Goal: Task Accomplishment & Management: Manage account settings

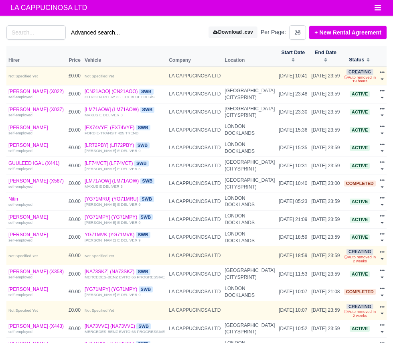
select select "25"
click at [107, 34] on button "Advanced search..." at bounding box center [95, 33] width 59 height 14
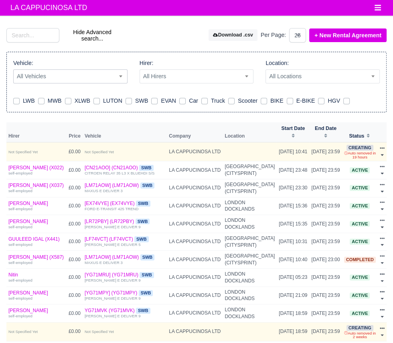
click at [39, 78] on span "All Vehicles" at bounding box center [70, 76] width 113 height 10
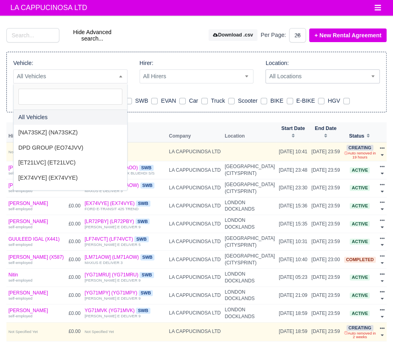
click at [341, 79] on span "All Locations" at bounding box center [322, 76] width 113 height 10
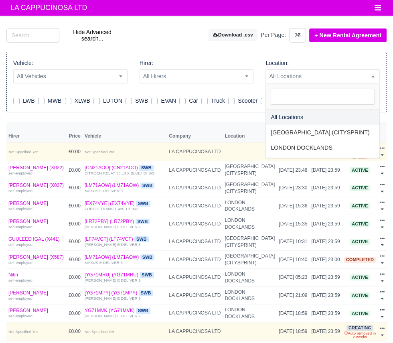
select select "2"
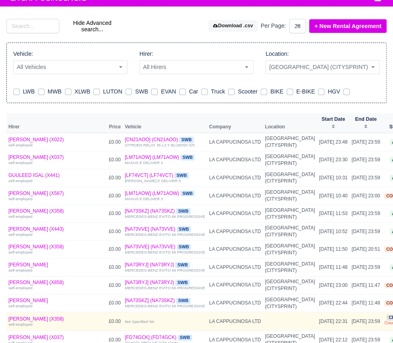
scroll to position [10, 0]
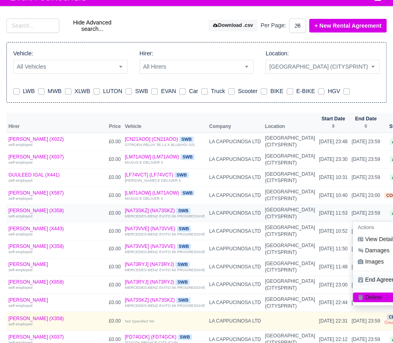
click at [353, 286] on link "End Agreement" at bounding box center [388, 279] width 71 height 11
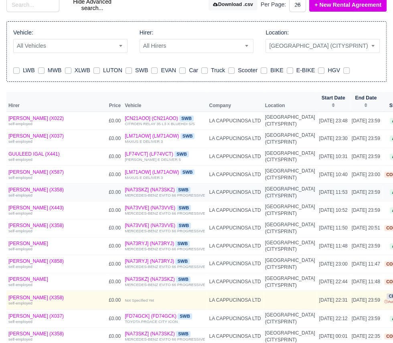
scroll to position [51, 0]
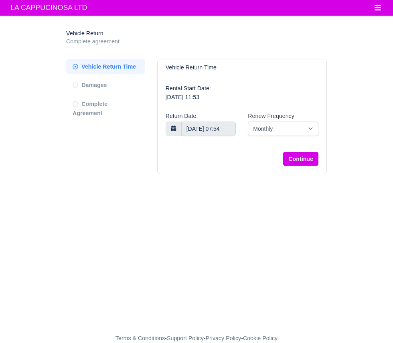
select select "8"
click at [217, 131] on body "LA CAPPUCINOSA LTD Workforce Manpower Expiring Documents Leave Requests Daily A…" at bounding box center [196, 171] width 393 height 343
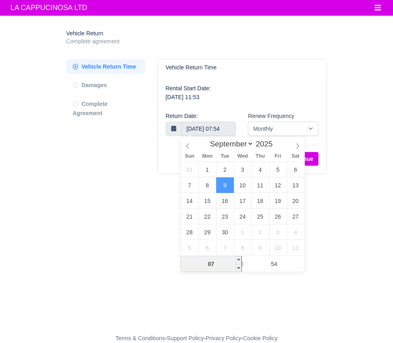
click at [227, 268] on input "07" at bounding box center [211, 264] width 61 height 16
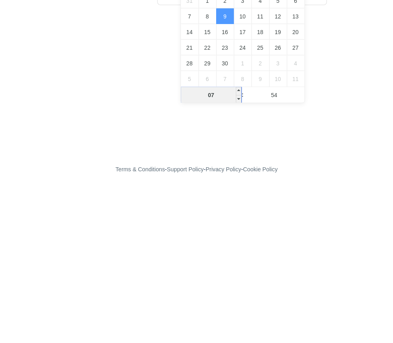
scroll to position [7, 0]
type input "00"
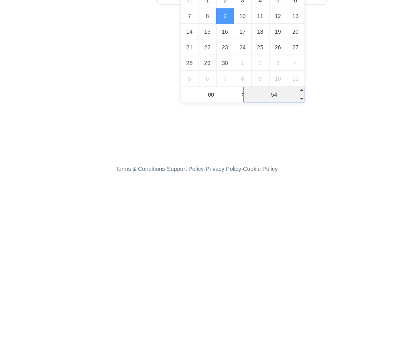
click at [284, 262] on input "54" at bounding box center [274, 264] width 61 height 16
type input "9 September 2025 00:54"
type input "01"
type input "9 September 2025 00:01"
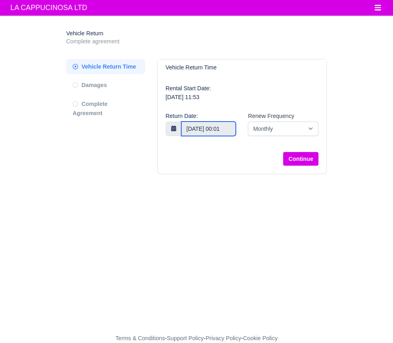
scroll to position [0, 16]
click at [208, 122] on body "LA CAPPUCINOSA LTD Workforce Manpower Expiring Documents Leave Requests Daily A…" at bounding box center [196, 171] width 393 height 343
click at [345, 201] on main "Vehicle Return Complete agreement Vehicle Return Time Damages" at bounding box center [196, 179] width 393 height 308
click at [306, 153] on button "Continue" at bounding box center [300, 159] width 35 height 14
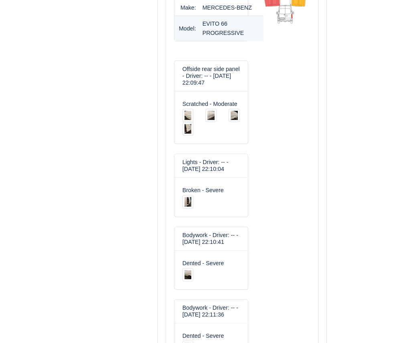
scroll to position [351, 0]
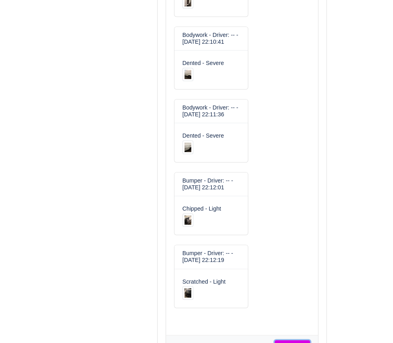
click at [294, 343] on button "Continue" at bounding box center [292, 347] width 35 height 14
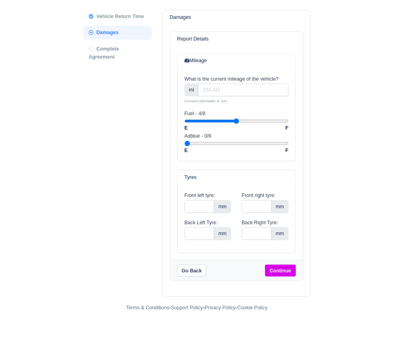
scroll to position [10, 0]
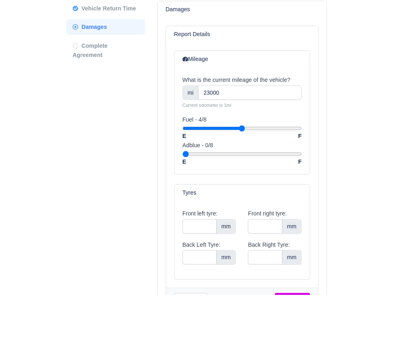
type input "23000"
click at [377, 163] on main "Vehicle Return Complete agreement Vehicle Return Time Damages Damages" at bounding box center [196, 200] width 393 height 371
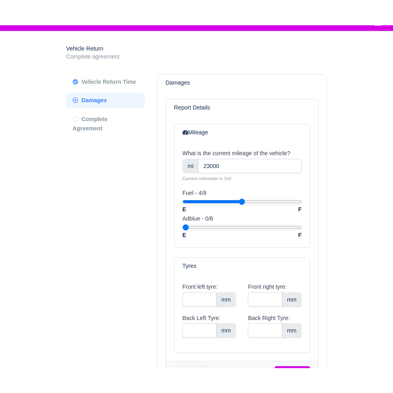
scroll to position [0, 0]
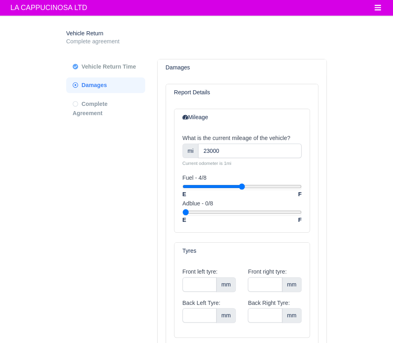
click at [206, 299] on label "Back Left Tyre:" at bounding box center [201, 302] width 38 height 9
click at [206, 308] on input "Back Left Tyre:" at bounding box center [199, 315] width 34 height 14
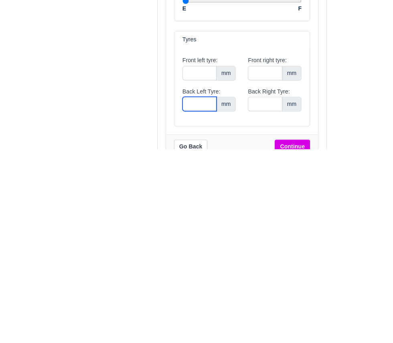
scroll to position [21, 0]
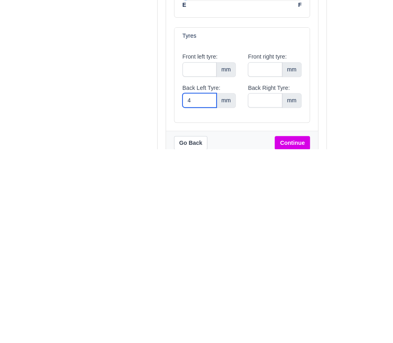
type input "4"
click at [274, 296] on input "Back Right Tyre:" at bounding box center [265, 294] width 34 height 14
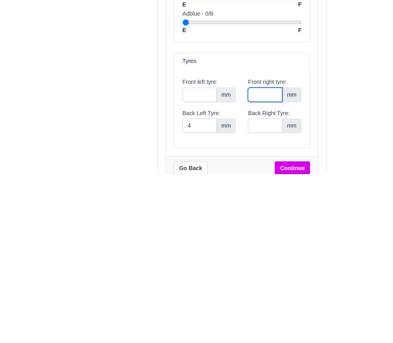
click at [277, 268] on input "Front right tyre:" at bounding box center [265, 264] width 34 height 14
type input "4"
click at [263, 296] on input "Back Right Tyre:" at bounding box center [265, 295] width 34 height 14
type input "4"
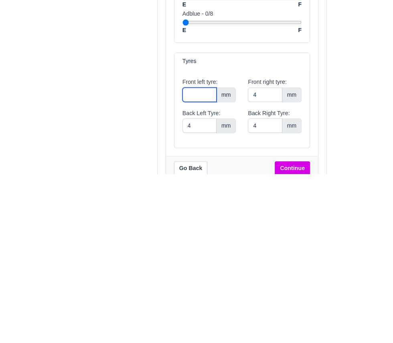
click at [210, 263] on input "Front left tyre:" at bounding box center [199, 264] width 34 height 14
type input "4"
click at [355, 290] on main "Vehicle Return Complete agreement Vehicle Return Time Damages Damages" at bounding box center [196, 190] width 393 height 371
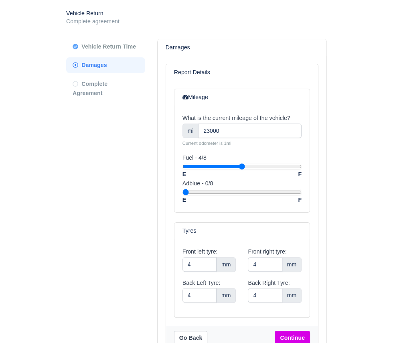
scroll to position [2, 0]
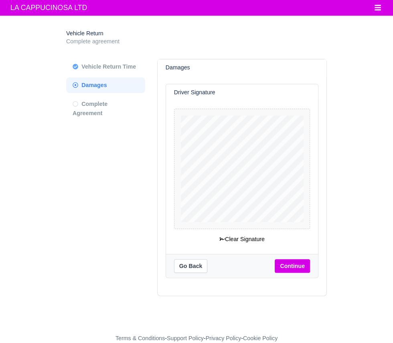
click at [301, 334] on main "Vehicle Return Complete agreement Vehicle Return Time Damages Damages" at bounding box center [196, 179] width 393 height 308
click at [297, 267] on button "Continue" at bounding box center [292, 266] width 35 height 14
click at [303, 270] on button "Continue" at bounding box center [292, 266] width 35 height 14
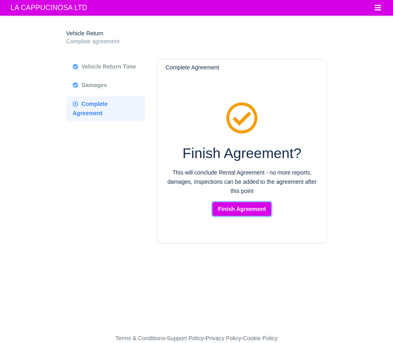
click at [249, 213] on button "Finish Agreement" at bounding box center [242, 209] width 59 height 14
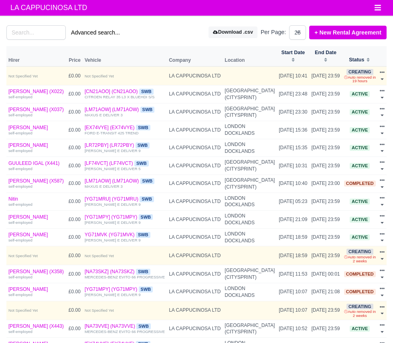
select select "25"
click at [359, 35] on link "+ New Rental Agreement" at bounding box center [347, 33] width 77 height 14
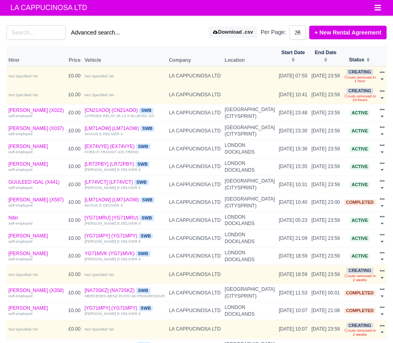
select select "25"
click at [19, 39] on input "search" at bounding box center [35, 32] width 59 height 14
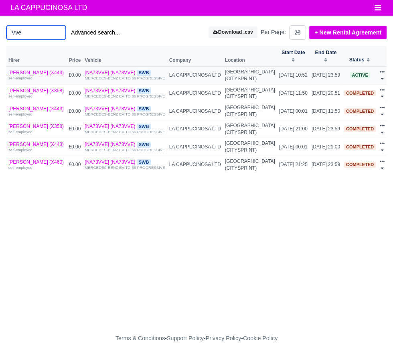
type input "Vve"
click at [383, 70] on div at bounding box center [382, 76] width 5 height 14
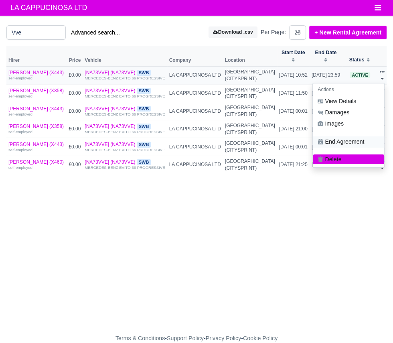
click at [351, 138] on link "End Agreement" at bounding box center [348, 141] width 71 height 11
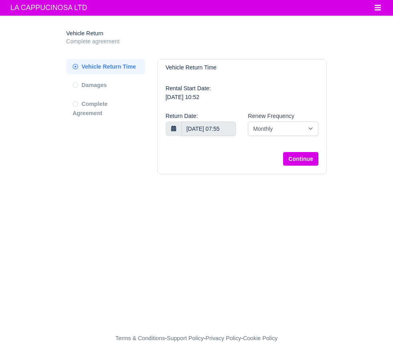
select select "8"
click at [226, 130] on body "LA CAPPUCINOSA LTD Workforce Manpower Expiring Documents Leave Requests Daily A…" at bounding box center [196, 171] width 393 height 343
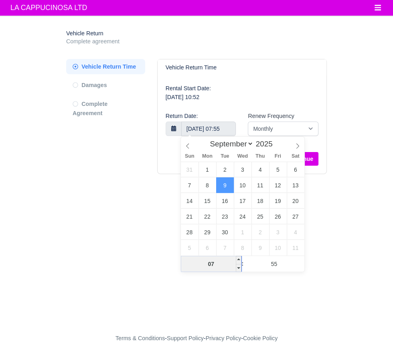
click at [224, 262] on input "07" at bounding box center [211, 264] width 61 height 16
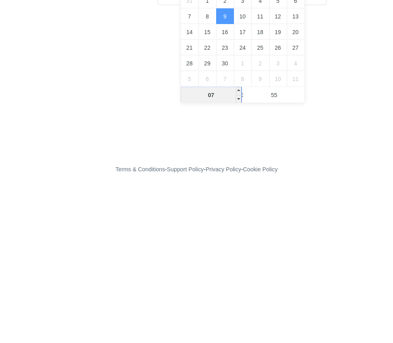
scroll to position [7, 0]
type input "00"
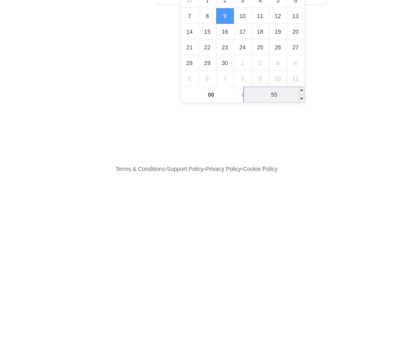
click at [286, 259] on input "55" at bounding box center [274, 264] width 61 height 16
type input "9 September 2025 00:55"
type input "01"
type input "9 September 2025 00:01"
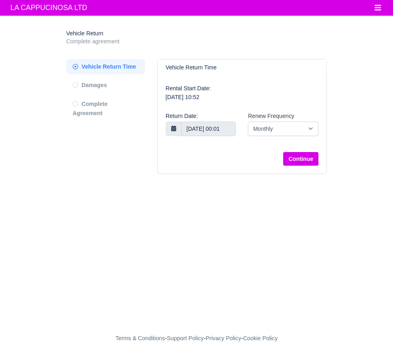
click at [358, 106] on main "Vehicle Return Complete agreement Vehicle Return Time Damages" at bounding box center [196, 179] width 393 height 308
click at [306, 153] on button "Continue" at bounding box center [300, 159] width 35 height 14
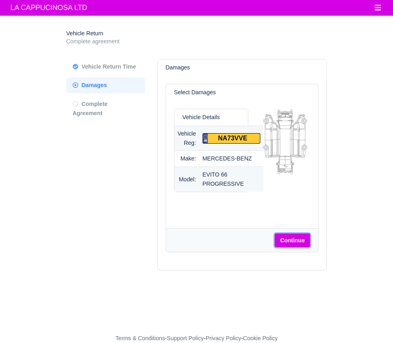
click at [308, 235] on button "Continue" at bounding box center [292, 240] width 35 height 14
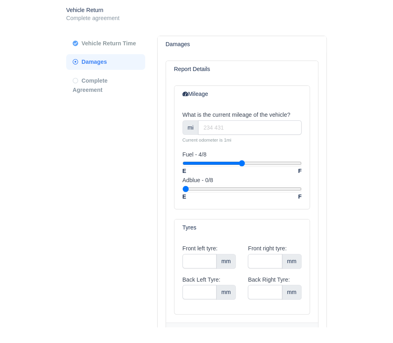
scroll to position [7, 0]
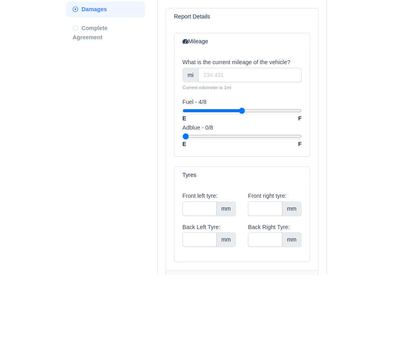
type input "23000"
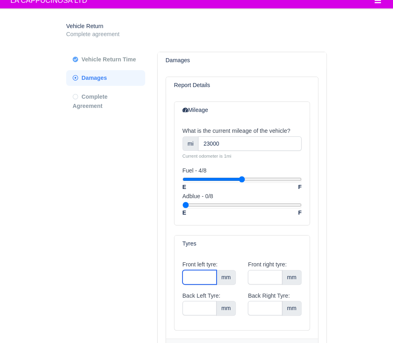
click at [209, 278] on input "Front left tyre:" at bounding box center [199, 277] width 34 height 14
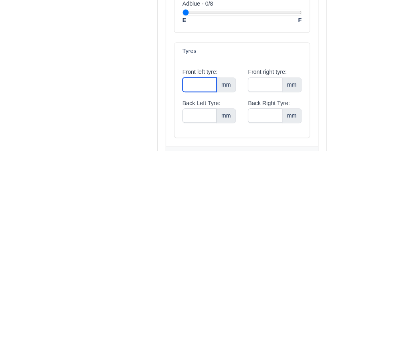
scroll to position [15, 0]
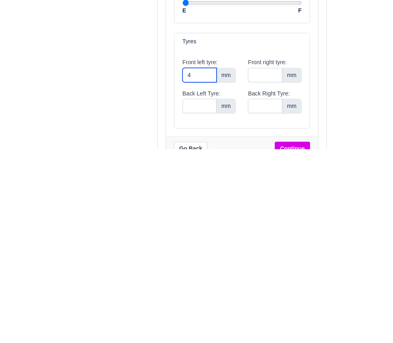
type input "4"
click at [271, 271] on input "Front right tyre:" at bounding box center [265, 269] width 34 height 14
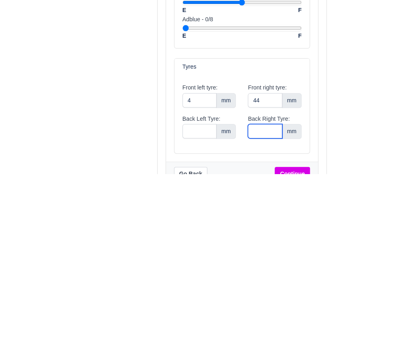
click at [270, 299] on input "Back Right Tyre:" at bounding box center [265, 300] width 34 height 14
click at [271, 268] on input "44" at bounding box center [265, 269] width 34 height 14
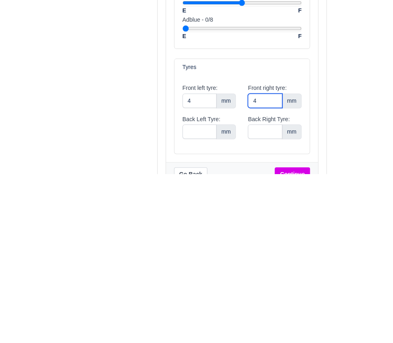
type input "4"
click at [276, 298] on input "Back Right Tyre:" at bounding box center [265, 301] width 34 height 14
type input "4"
click at [190, 302] on input "Back Left Tyre:" at bounding box center [199, 301] width 34 height 14
type input "4"
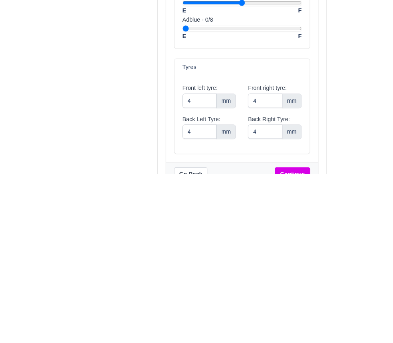
click at [345, 299] on main "Vehicle Return Complete agreement Vehicle Return Time Damages Damages" at bounding box center [196, 196] width 393 height 371
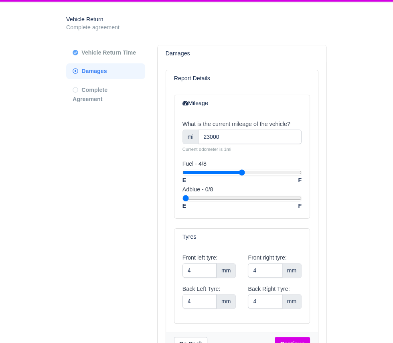
scroll to position [0, 0]
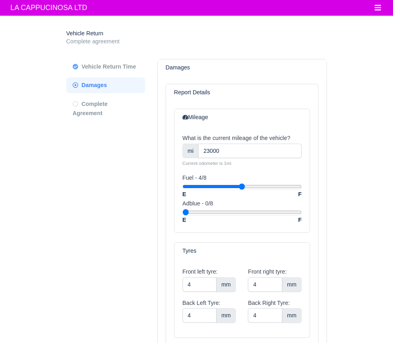
click at [299, 343] on main "Vehicle Return Complete agreement Vehicle Return Time Damages Damages" at bounding box center [196, 210] width 393 height 371
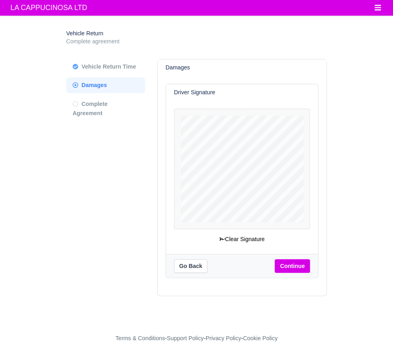
click at [375, 206] on main "Vehicle Return Complete agreement Vehicle Return Time Damages Damages" at bounding box center [196, 179] width 393 height 308
click at [296, 265] on button "Continue" at bounding box center [292, 266] width 35 height 14
click at [295, 267] on button "Continue" at bounding box center [292, 266] width 35 height 14
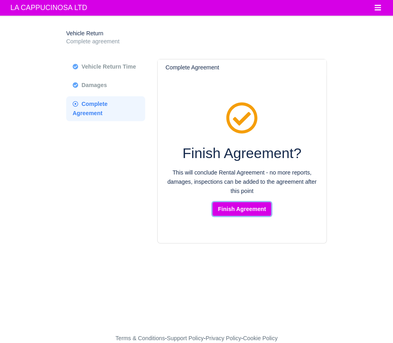
click at [258, 210] on button "Finish Agreement" at bounding box center [242, 209] width 59 height 14
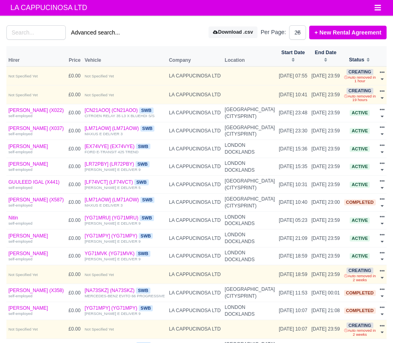
select select "25"
click at [26, 38] on input "search" at bounding box center [35, 32] width 59 height 14
type input "M"
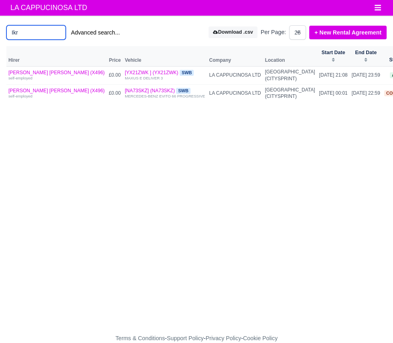
type input "Ikr"
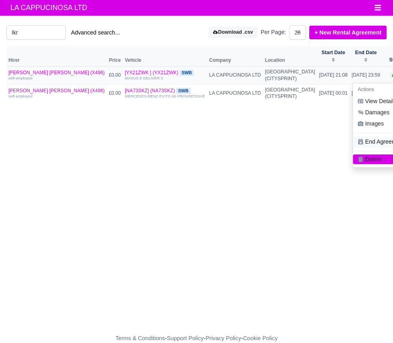
click at [353, 138] on link "End Agreement" at bounding box center [388, 141] width 71 height 11
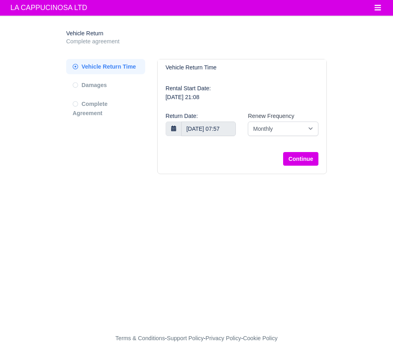
select select "8"
click at [225, 133] on body "LA CAPPUCINOSA LTD Workforce Manpower Expiring Documents Leave Requests Daily A…" at bounding box center [196, 171] width 393 height 343
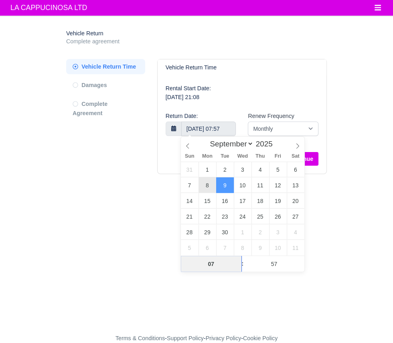
type input "8 September 2025 07:57"
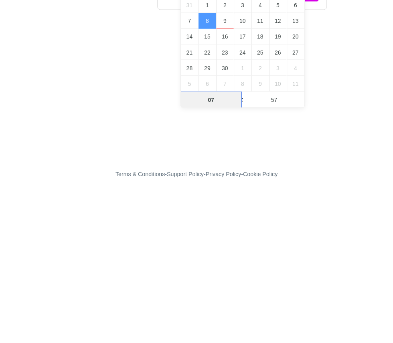
scroll to position [7, 0]
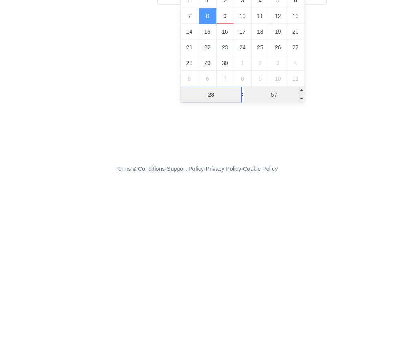
type input "23"
click at [284, 258] on input "57" at bounding box center [274, 264] width 61 height 16
type input "8 September 2025 23:57"
type input "00"
type input "8 September 2025 23:00"
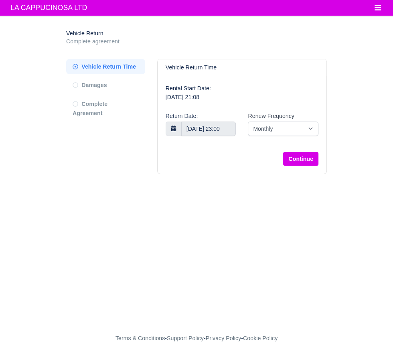
click at [356, 111] on main "Vehicle Return Complete agreement Vehicle Return Time Damages" at bounding box center [196, 179] width 393 height 308
click at [308, 154] on button "Continue" at bounding box center [300, 159] width 35 height 14
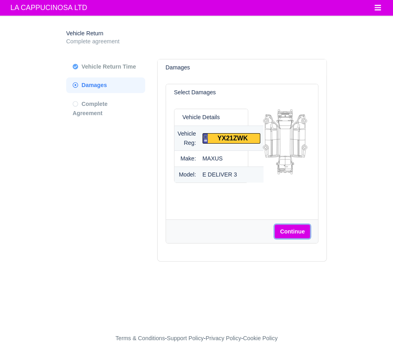
click at [295, 225] on button "Continue" at bounding box center [292, 232] width 35 height 14
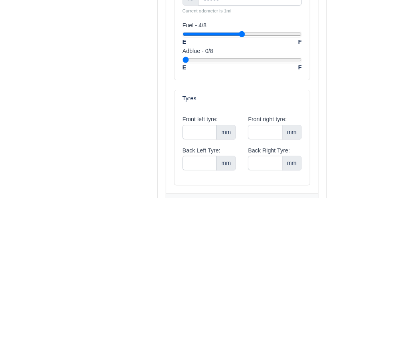
scroll to position [7, 0]
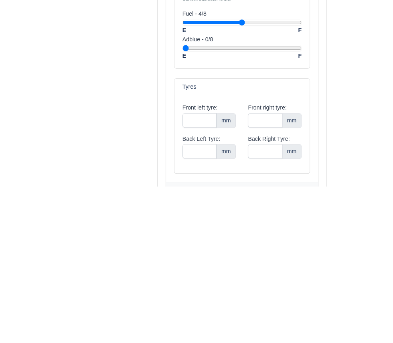
type input "30000"
click at [208, 278] on input "Front left tyre:" at bounding box center [199, 277] width 34 height 14
click at [265, 279] on input "Front right tyre:" at bounding box center [265, 277] width 34 height 14
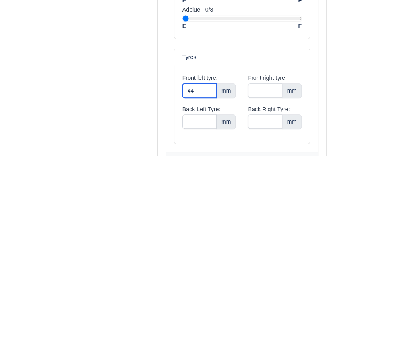
click at [209, 276] on input "44" at bounding box center [199, 277] width 34 height 14
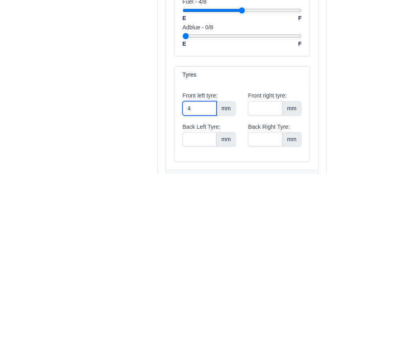
type input "4"
click at [270, 279] on input "Front right tyre:" at bounding box center [265, 277] width 34 height 14
type input "4"
click at [268, 309] on input "Back Right Tyre:" at bounding box center [265, 308] width 34 height 14
type input "44"
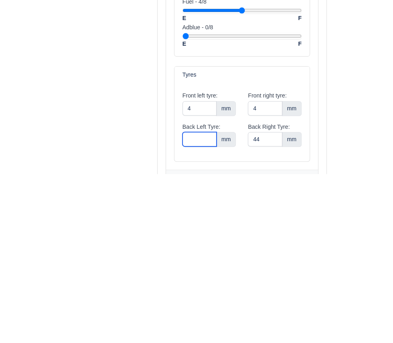
click at [203, 306] on input "Back Left Tyre:" at bounding box center [199, 308] width 34 height 14
type input "4"
click at [271, 308] on input "44" at bounding box center [265, 309] width 34 height 14
type input "4"
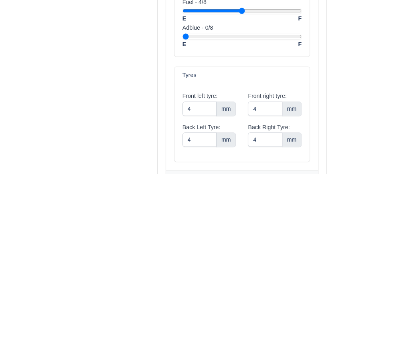
click at [359, 279] on main "Vehicle Return Complete agreement Vehicle Return Time Damages Damages" at bounding box center [196, 204] width 393 height 371
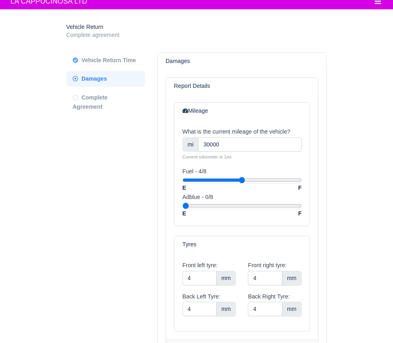
scroll to position [10, 0]
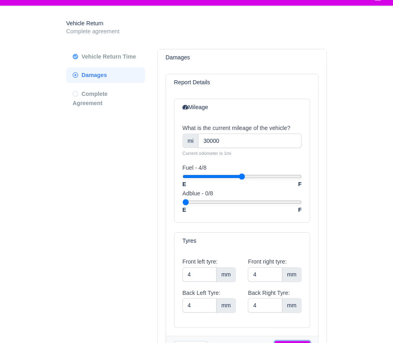
click at [298, 343] on button "Continue" at bounding box center [292, 348] width 35 height 14
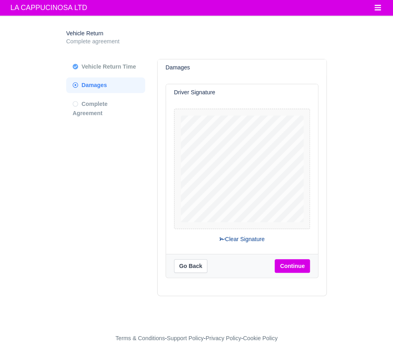
click at [246, 240] on button "Clear Signature" at bounding box center [242, 239] width 56 height 14
click at [297, 266] on button "Continue" at bounding box center [292, 266] width 35 height 14
click at [296, 261] on button "Continue" at bounding box center [292, 266] width 35 height 14
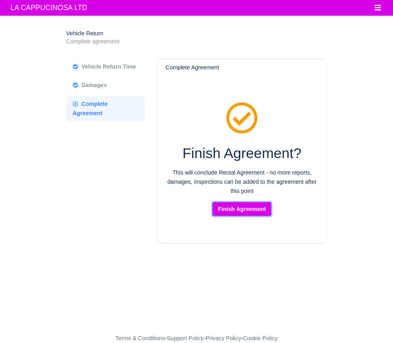
click at [251, 205] on button "Finish Agreement" at bounding box center [242, 209] width 59 height 14
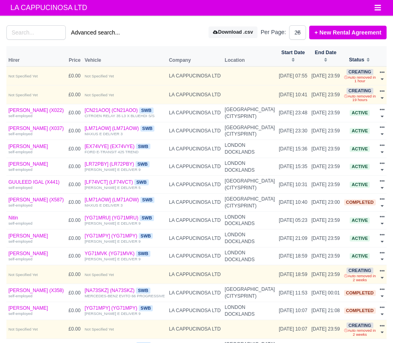
select select "25"
click at [360, 38] on link "+ New Rental Agreement" at bounding box center [347, 33] width 77 height 14
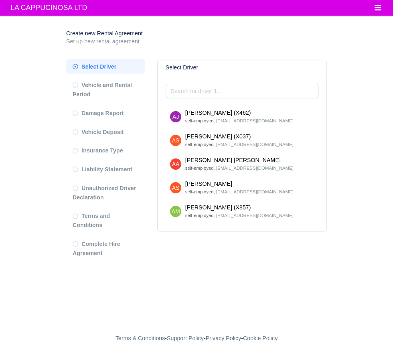
click at [298, 92] on input "search" at bounding box center [242, 91] width 153 height 14
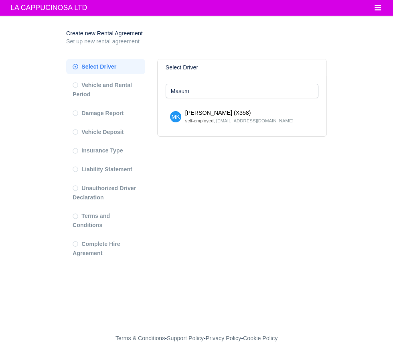
type input "Masum"
click at [297, 124] on div "MK [PERSON_NAME] (X358) self-employed , [EMAIL_ADDRESS][DOMAIN_NAME]" at bounding box center [242, 116] width 146 height 16
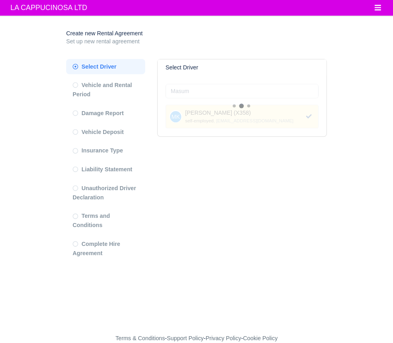
select select
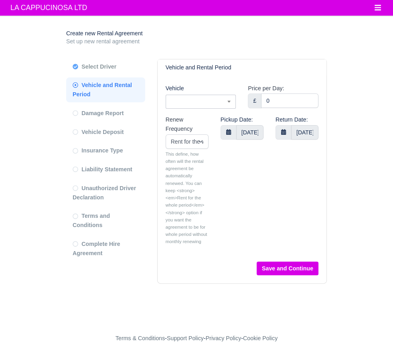
click at [217, 105] on span at bounding box center [201, 102] width 71 height 14
type input "s"
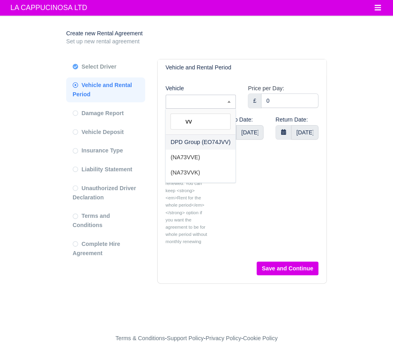
type input "vve"
select select "22"
select select "8"
select select "22"
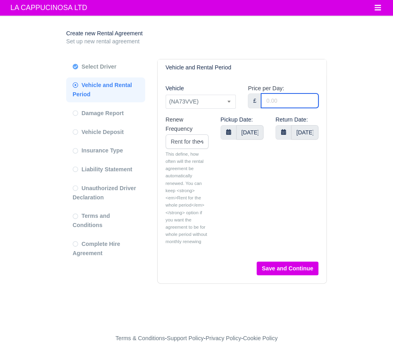
click at [302, 100] on input "Price per Day:" at bounding box center [289, 100] width 57 height 14
type input "0"
click at [360, 93] on main "Create new Rental Agreement Set up new rental agreement Select Driver Vehicle a…" at bounding box center [196, 179] width 393 height 308
click at [249, 136] on body "LA CAPPUCINOSA LTD Workforce Manpower Expiring Documents Leave Requests Daily A…" at bounding box center [196, 171] width 393 height 343
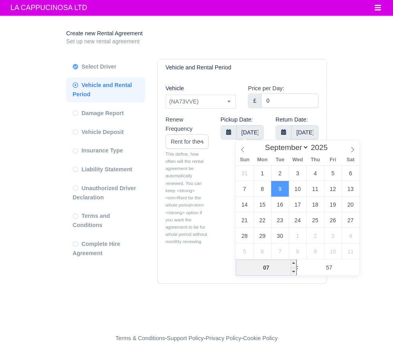
click at [282, 268] on input "07" at bounding box center [266, 267] width 61 height 16
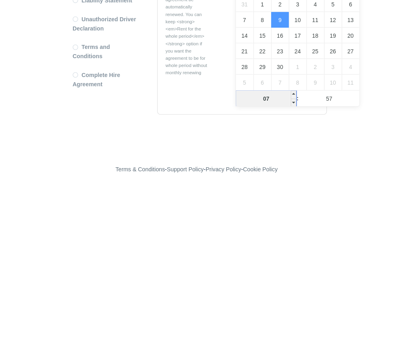
scroll to position [11, 0]
type input "00"
click at [332, 259] on input "57" at bounding box center [329, 267] width 61 height 16
type input "[DATE] 00:57"
type input "01"
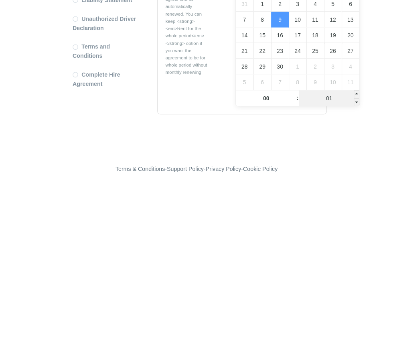
type input "[DATE] 00:01"
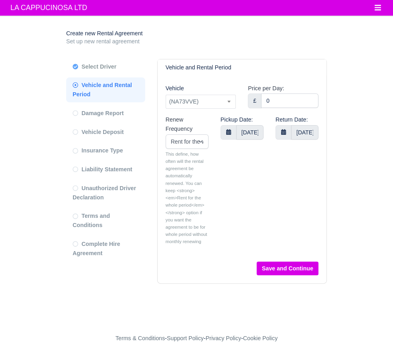
click at [371, 129] on main "Create new Rental Agreement Set up new rental agreement Select Driver Vehicle a…" at bounding box center [196, 179] width 393 height 308
click at [302, 261] on button "Save and Continue" at bounding box center [288, 268] width 62 height 14
select select "22"
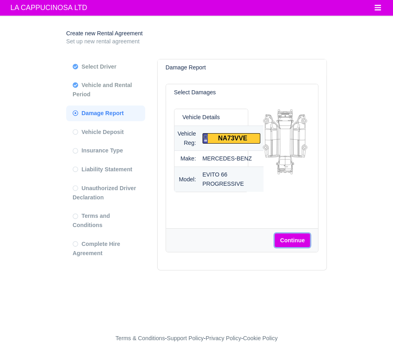
click at [298, 233] on button "Continue" at bounding box center [292, 240] width 35 height 14
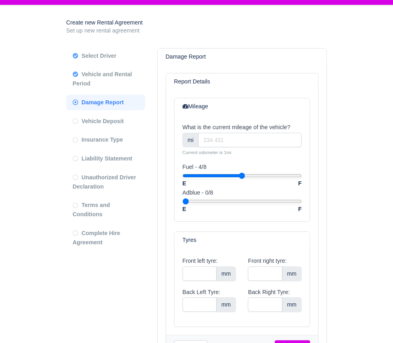
type input "23000"
click at [203, 272] on input "Front left tyre:" at bounding box center [199, 273] width 34 height 14
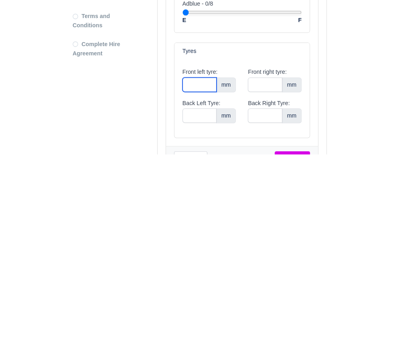
scroll to position [15, 0]
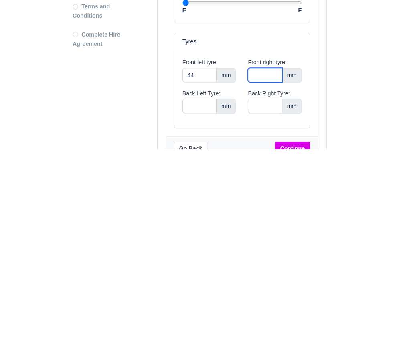
click at [265, 272] on input "Front right tyre:" at bounding box center [265, 269] width 34 height 14
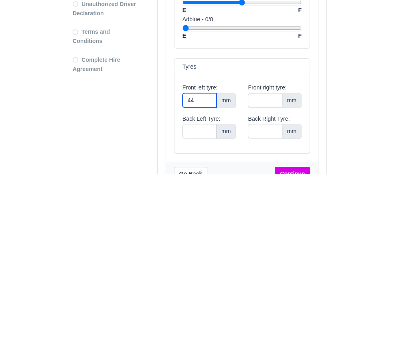
click at [206, 270] on input "44" at bounding box center [199, 269] width 34 height 14
type input "4"
click at [270, 270] on input "Front right tyre:" at bounding box center [265, 269] width 34 height 14
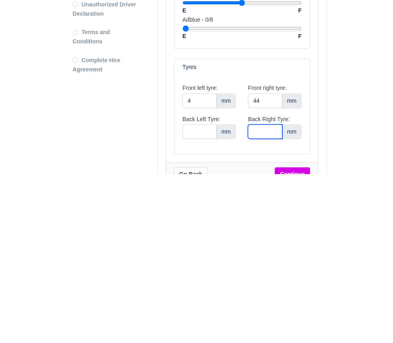
click at [266, 300] on input "Back Right Tyre:" at bounding box center [265, 301] width 34 height 14
click at [271, 272] on input "44" at bounding box center [265, 270] width 34 height 14
type input "4"
click at [267, 301] on input "Back Right Tyre:" at bounding box center [265, 301] width 34 height 14
type input "4"
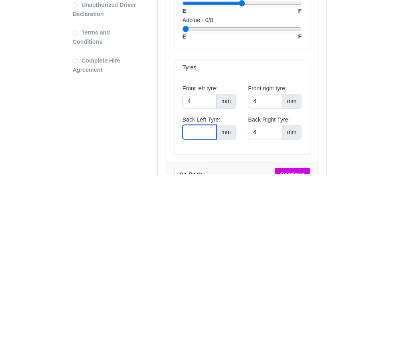
click at [209, 301] on input "Back Left Tyre:" at bounding box center [199, 301] width 34 height 14
type input "4"
click at [363, 271] on main "Create new Rental Agreement Set up new rental agreement Select Driver Vehicle a…" at bounding box center [196, 196] width 393 height 371
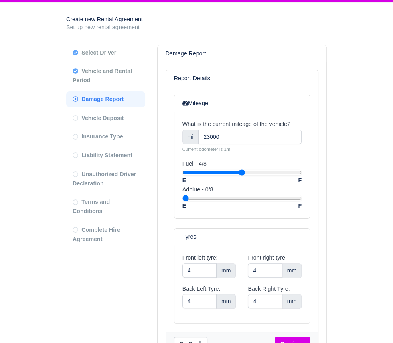
scroll to position [1, 0]
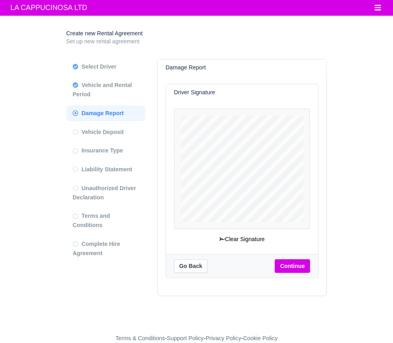
scroll to position [0, 0]
click at [300, 268] on button "Continue" at bounding box center [292, 266] width 35 height 14
click at [299, 261] on button "Continue" at bounding box center [292, 266] width 35 height 14
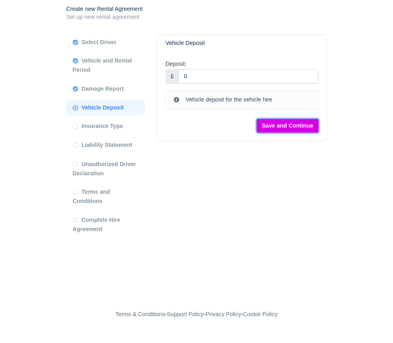
click at [298, 150] on button "Save and Continue" at bounding box center [288, 150] width 62 height 14
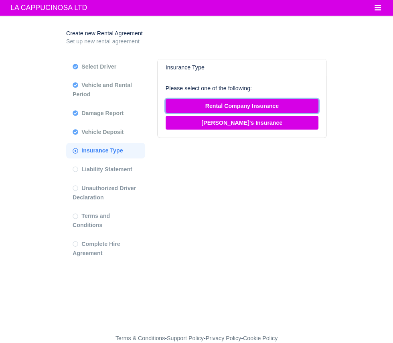
click at [293, 103] on button "Rental Company Insurance" at bounding box center [242, 106] width 153 height 14
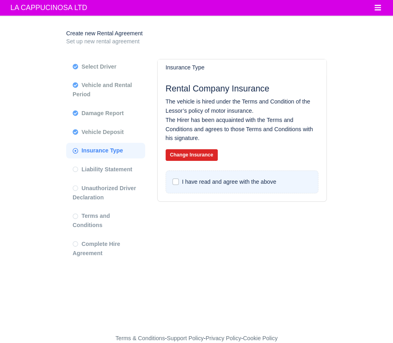
click at [261, 180] on label "I have read and agree with the above" at bounding box center [229, 181] width 94 height 9
click at [179, 180] on input "I have read and agree with the above" at bounding box center [175, 180] width 6 height 6
checkbox input "true"
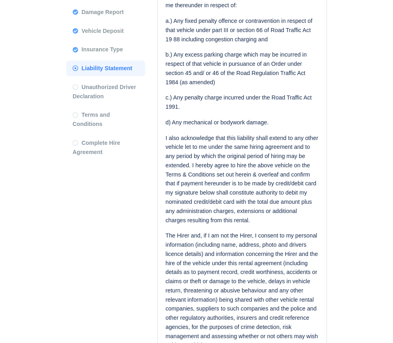
scroll to position [116, 0]
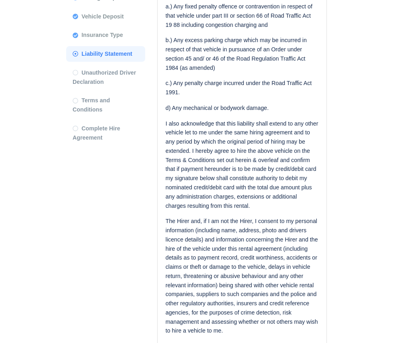
checkbox input "true"
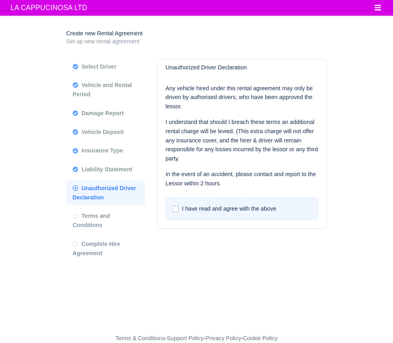
click at [187, 207] on label "I have read and agree with the above" at bounding box center [229, 208] width 94 height 9
click at [179, 207] on input "I have read and agree with the above" at bounding box center [175, 207] width 6 height 6
checkbox input "true"
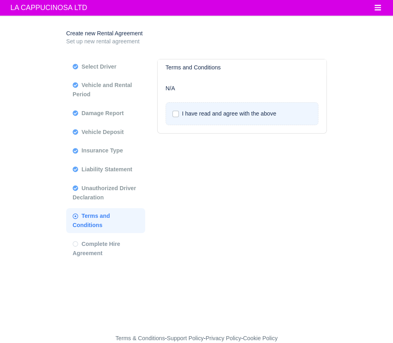
click at [182, 111] on label "I have read and agree with the above" at bounding box center [229, 113] width 94 height 9
click at [176, 111] on input "I have read and agree with the above" at bounding box center [175, 112] width 6 height 6
checkbox input "true"
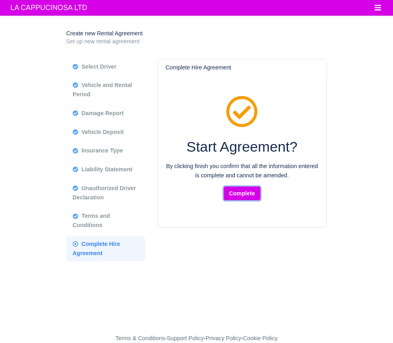
click at [248, 190] on button "Complete" at bounding box center [242, 193] width 36 height 14
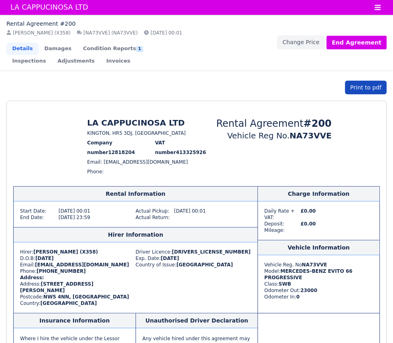
click at [379, 18] on div "Rental Agreement #200 [PERSON_NAME] (X358) [NA73VVE] (NA73VVE) [DATE] 00:01 Det…" at bounding box center [196, 42] width 392 height 57
click at [383, 8] on button "Toggle navigation" at bounding box center [378, 7] width 18 height 11
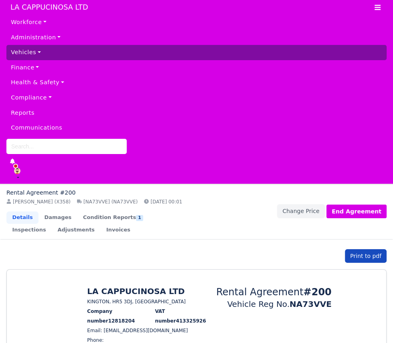
click at [76, 47] on link "Vehicles" at bounding box center [196, 52] width 380 height 15
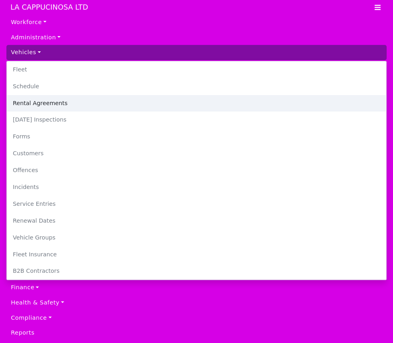
click at [72, 106] on link "Rental Agreements" at bounding box center [196, 103] width 379 height 17
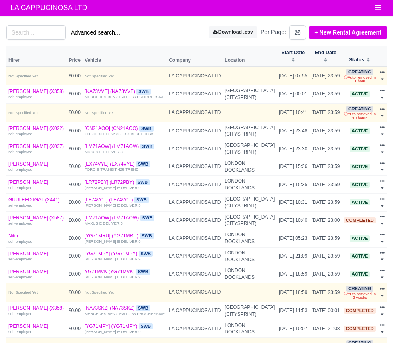
select select "25"
click at [356, 30] on link "+ New Rental Agreement" at bounding box center [347, 33] width 77 height 14
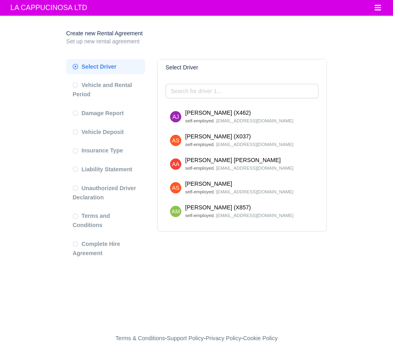
click at [278, 94] on input "search" at bounding box center [242, 91] width 153 height 14
click at [287, 88] on input "search" at bounding box center [242, 91] width 153 height 14
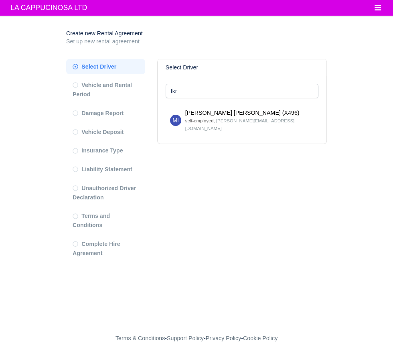
type input "Ikr"
click at [293, 113] on div "MI [PERSON_NAME] [PERSON_NAME] (X496) self-employed , [PERSON_NAME][EMAIL_ADDRE…" at bounding box center [242, 120] width 146 height 24
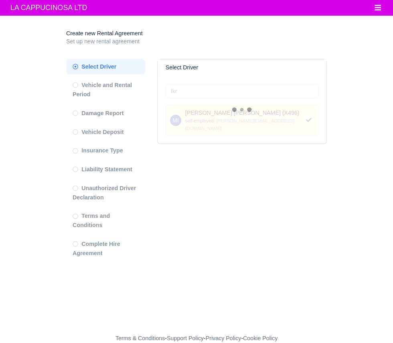
select select
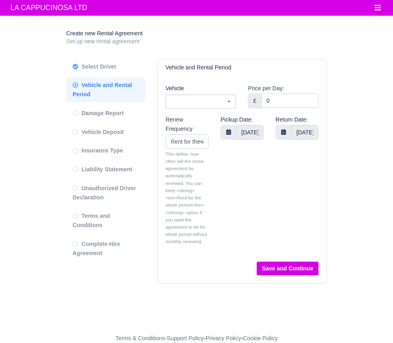
click at [229, 101] on b at bounding box center [228, 102] width 3 height 2
type input "fa21"
select select "11"
select select "8"
select select "11"
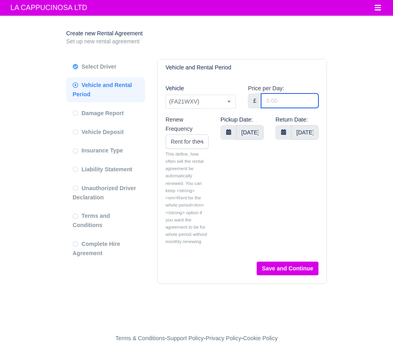
click at [298, 102] on input "Price per Day:" at bounding box center [289, 100] width 57 height 14
type input "0"
click at [357, 113] on main "Create new Rental Agreement Set up new rental agreement Select Driver Vehicle a…" at bounding box center [196, 179] width 393 height 308
click at [251, 138] on body "LA CAPPUCINOSA LTD Workforce Manpower Expiring Documents Leave Requests Daily A…" at bounding box center [196, 171] width 393 height 343
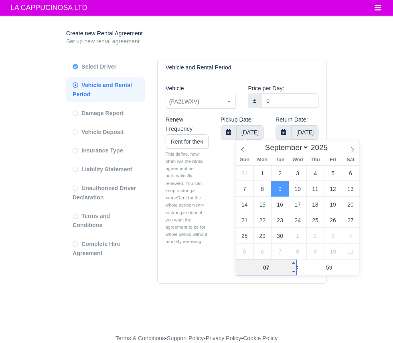
click at [271, 261] on input "07" at bounding box center [266, 267] width 61 height 16
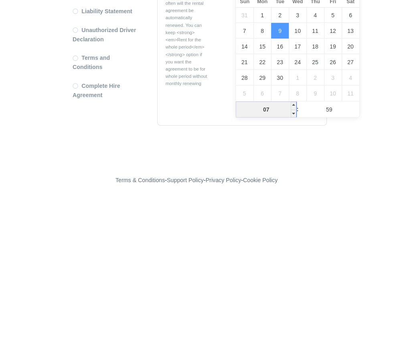
scroll to position [11, 0]
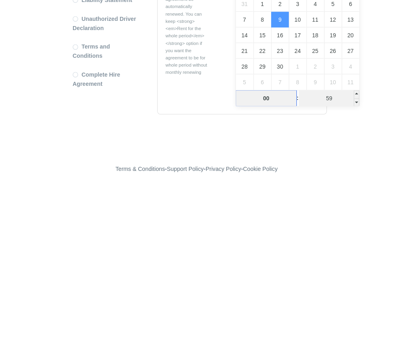
type input "00"
click at [334, 259] on input "59" at bounding box center [329, 267] width 61 height 16
type input "[DATE] 00:59"
type input "01"
type input "[DATE] 00:01"
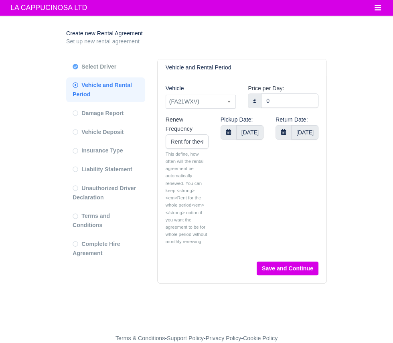
click at [374, 118] on main "Create new Rental Agreement Set up new rental agreement Select Driver Vehicle a…" at bounding box center [196, 179] width 393 height 308
click at [303, 261] on button "Save and Continue" at bounding box center [288, 268] width 62 height 14
select select "11"
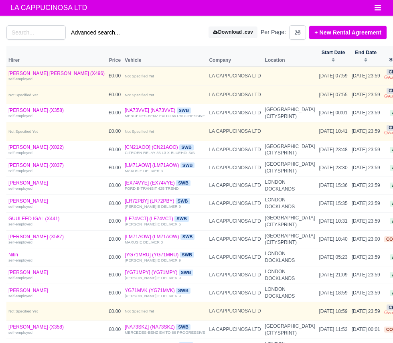
select select "25"
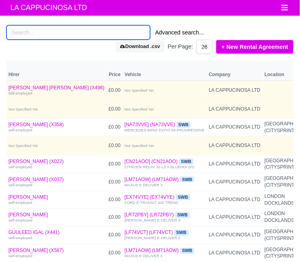
click at [22, 34] on input "search" at bounding box center [78, 32] width 144 height 14
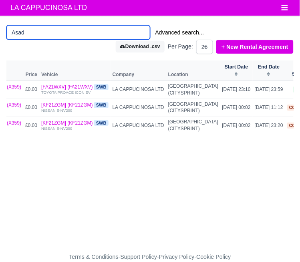
scroll to position [0, 66]
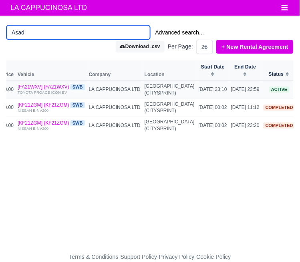
type input "Asad"
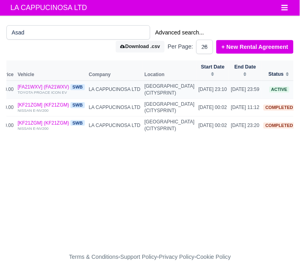
click at [300, 85] on icon at bounding box center [302, 85] width 5 height 1
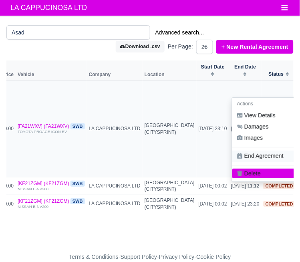
click at [260, 151] on link "End Agreement" at bounding box center [268, 156] width 71 height 11
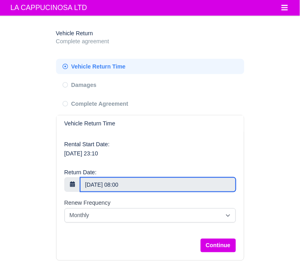
click at [93, 184] on input "[DATE] 08:00" at bounding box center [158, 185] width 156 height 14
click at [217, 184] on input "[DATE] 08:00" at bounding box center [158, 185] width 156 height 14
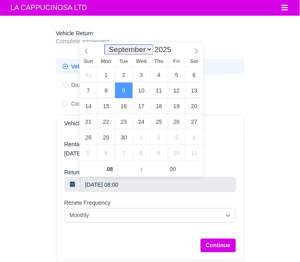
click at [116, 53] on select "January February March April May June July August September October November De…" at bounding box center [128, 49] width 47 height 9
select select "7"
click at [105, 45] on select "January February March April May June July August September October November De…" at bounding box center [128, 49] width 47 height 9
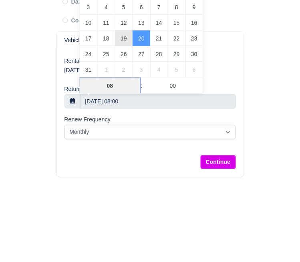
type input "[DATE] 08:00"
type input "23"
type input "[DATE] 23:00"
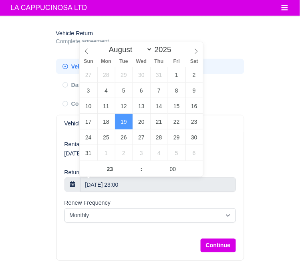
click at [268, 82] on main "Vehicle Return Complete agreement Vehicle Return Time Damages" at bounding box center [150, 147] width 300 height 244
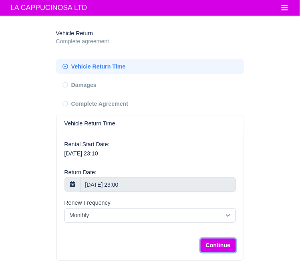
click at [225, 244] on button "Continue" at bounding box center [218, 246] width 35 height 14
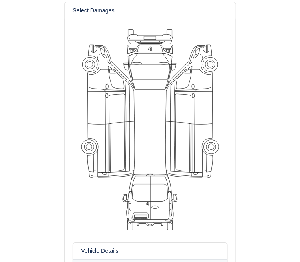
scroll to position [242, 0]
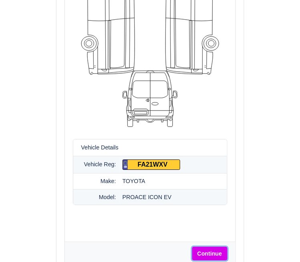
click at [218, 257] on button "Continue" at bounding box center [210, 254] width 35 height 14
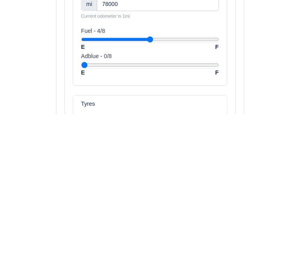
scroll to position [118, 0]
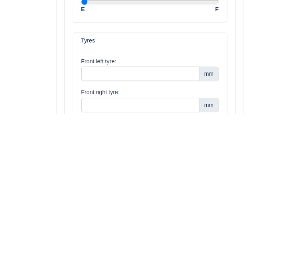
type input "78000"
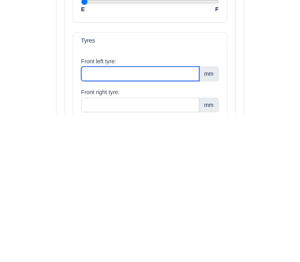
click at [191, 227] on input "Front left tyre:" at bounding box center [140, 222] width 119 height 14
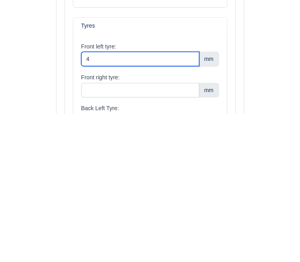
type input "4"
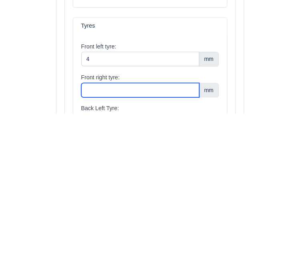
click at [183, 239] on input "Front right tyre:" at bounding box center [140, 239] width 119 height 14
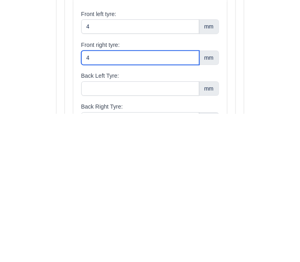
type input "4"
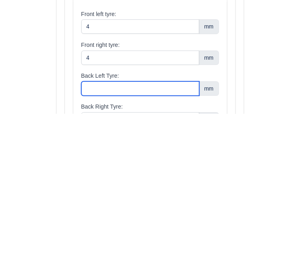
click at [180, 238] on input "Back Left Tyre:" at bounding box center [140, 237] width 119 height 14
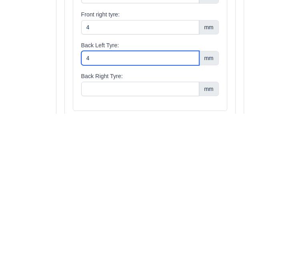
type input "4"
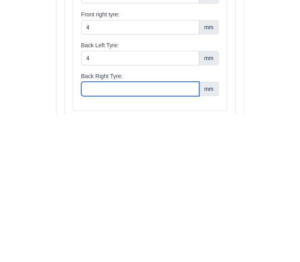
click at [181, 238] on input "Back Right Tyre:" at bounding box center [140, 237] width 119 height 14
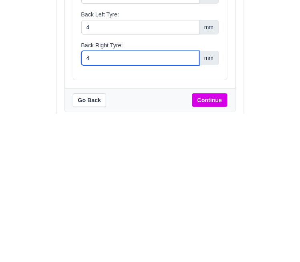
type input "4"
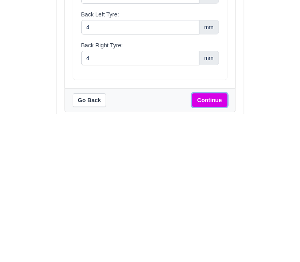
click at [216, 251] on button "Continue" at bounding box center [210, 249] width 35 height 14
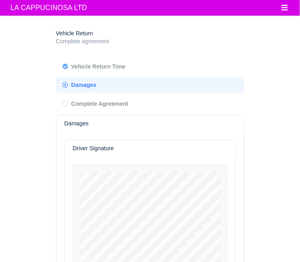
scroll to position [68, 0]
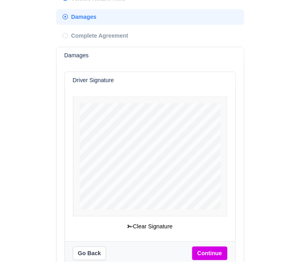
click at [255, 138] on div "Vehicle Return Complete agreement Vehicle Return Time Damages" at bounding box center [150, 124] width 217 height 335
click at [141, 230] on button "Clear Signature" at bounding box center [150, 227] width 56 height 14
click at [220, 262] on div "Driver Signature Clear Signature Go Back Continue" at bounding box center [151, 174] width 188 height 220
click at [216, 251] on button "Continue" at bounding box center [210, 254] width 35 height 14
click at [205, 257] on button "Continue" at bounding box center [210, 254] width 35 height 14
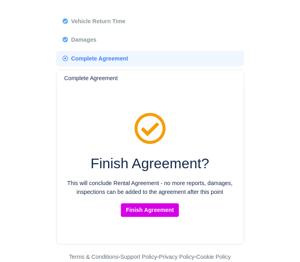
scroll to position [6, 0]
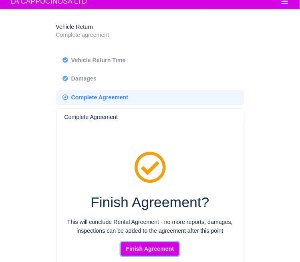
click at [155, 246] on button "Finish Agreement" at bounding box center [150, 250] width 59 height 14
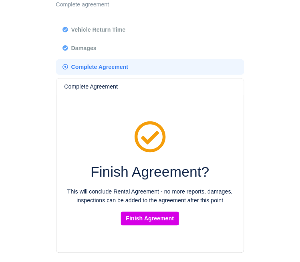
scroll to position [43, 0]
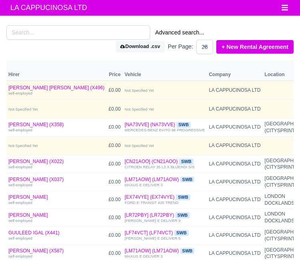
select select "25"
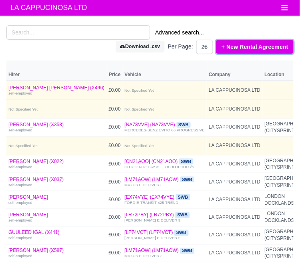
click at [276, 46] on link "+ New Rental Agreement" at bounding box center [255, 47] width 77 height 14
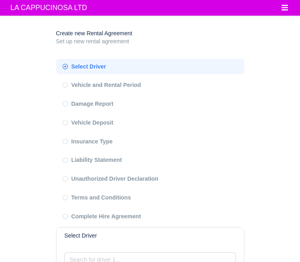
scroll to position [0, 0]
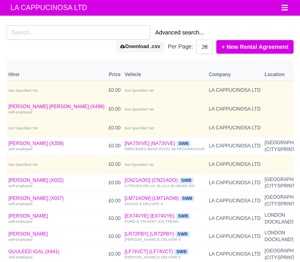
select select "25"
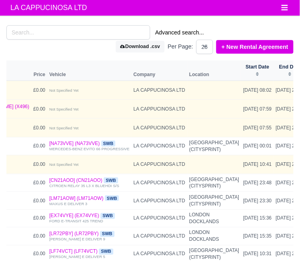
scroll to position [0, 96]
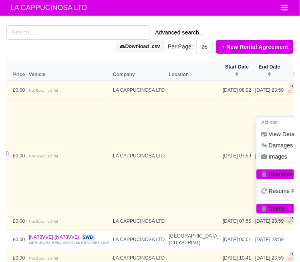
click at [265, 186] on link "Resume Preparing" at bounding box center [292, 191] width 71 height 11
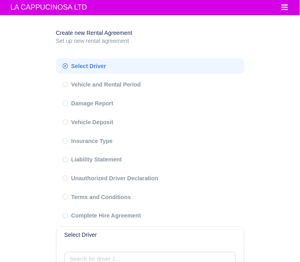
scroll to position [60, 0]
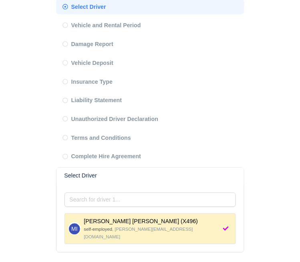
click at [258, 124] on main "Create new Rental Agreement Set up new rental agreement Select Driver Vehicle a…" at bounding box center [150, 114] width 300 height 296
click at [212, 226] on div "MI Mohammed Ikram Miah (X496) self-employed , ikram-miah@live.co.uk" at bounding box center [150, 229] width 164 height 24
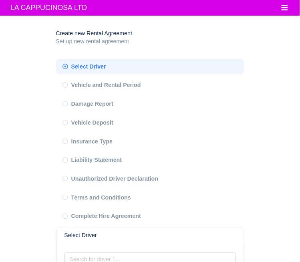
select select
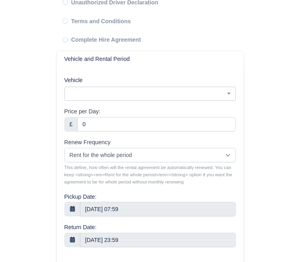
click at [213, 99] on span at bounding box center [151, 94] width 172 height 14
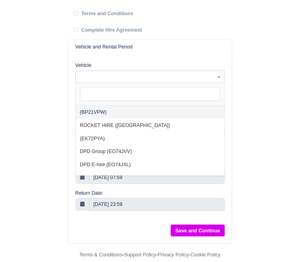
scroll to position [186, 0]
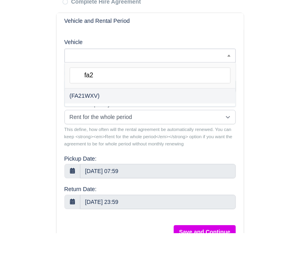
type input "fa21"
select select "11"
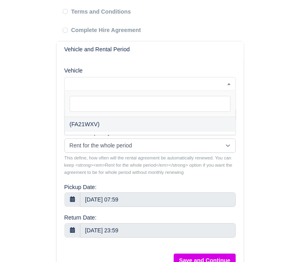
select select "8"
select select "11"
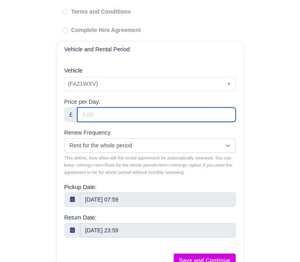
click at [212, 112] on input "Price per Day:" at bounding box center [156, 115] width 158 height 14
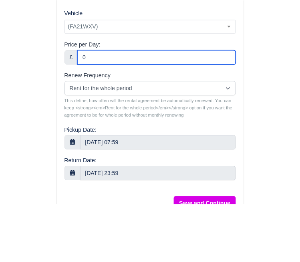
type input "0"
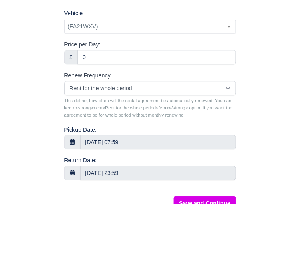
click at [273, 140] on main "Create new Rental Agreement Set up new rental agreement Select Driver Vehicle a…" at bounding box center [150, 61] width 300 height 445
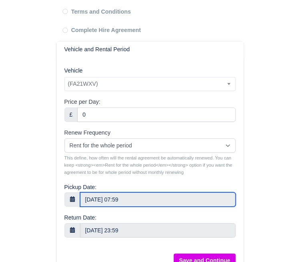
click at [211, 202] on input "9 Sep 2025 07:59" at bounding box center [158, 200] width 156 height 14
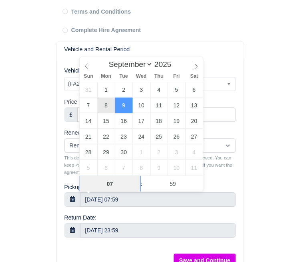
type input "8 Sep 2025 07:59"
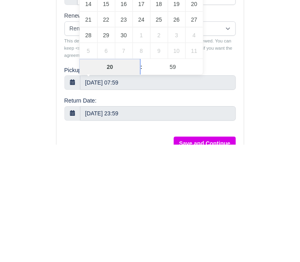
type input "2"
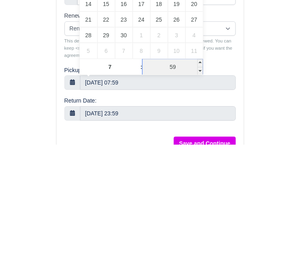
click at [188, 187] on input "59" at bounding box center [173, 184] width 61 height 16
type input "07"
type input "10"
type input "8 Sep 2025 07:10"
type input "10"
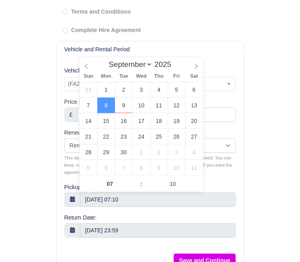
click at [262, 80] on main "Create new Rental Agreement Set up new rental agreement Select Driver Vehicle a…" at bounding box center [150, 61] width 300 height 445
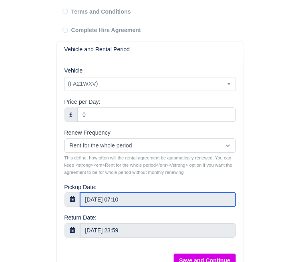
click at [209, 200] on input "8 Sep 2025 07:10" at bounding box center [158, 200] width 156 height 14
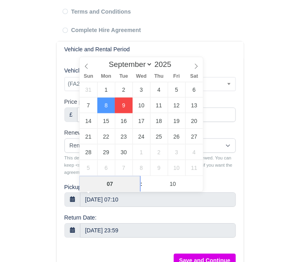
type input "9 Sep 2025 07:10"
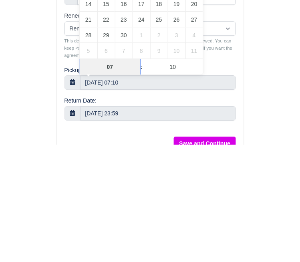
type input "2"
type input "00"
type input "9 Sep 2025 00:10"
click at [263, 83] on main "Create new Rental Agreement Set up new rental agreement Select Driver Vehicle a…" at bounding box center [150, 61] width 300 height 445
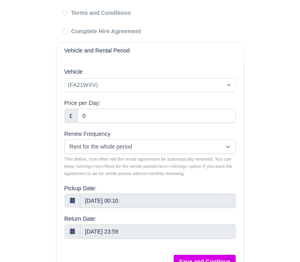
scroll to position [178, 0]
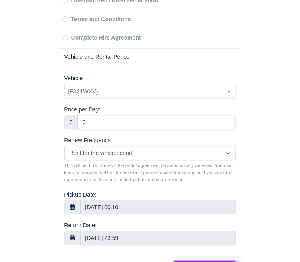
select select "11"
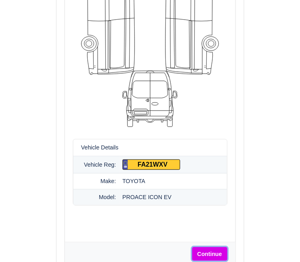
click at [223, 259] on button "Continue" at bounding box center [210, 254] width 35 height 14
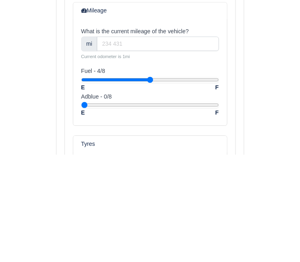
scroll to position [168, 0]
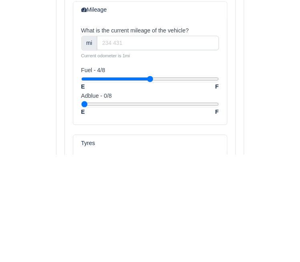
type input "23000"
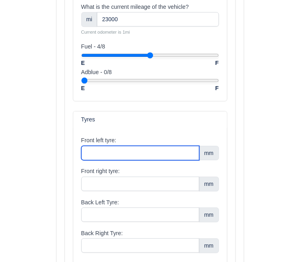
click at [98, 154] on input "Front left tyre:" at bounding box center [140, 153] width 119 height 14
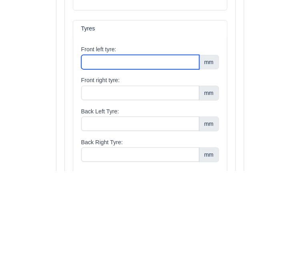
scroll to position [300, 0]
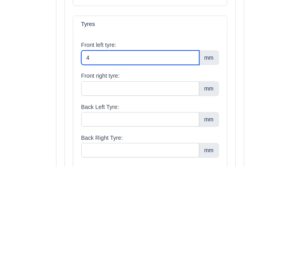
type input "4"
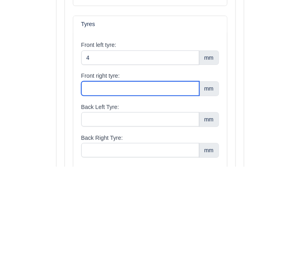
click at [89, 190] on input "Front right tyre:" at bounding box center [140, 184] width 119 height 14
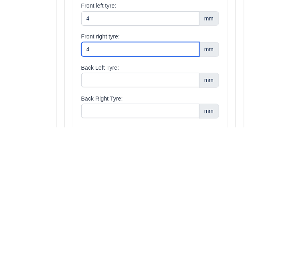
type input "4"
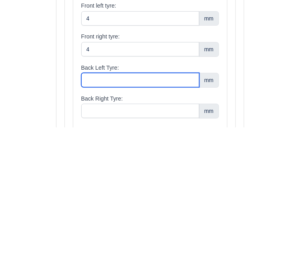
click at [93, 215] on input "Back Left Tyre:" at bounding box center [140, 215] width 119 height 14
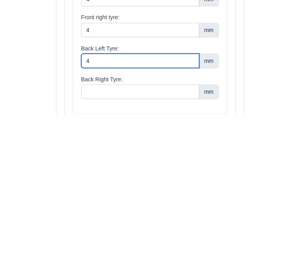
scroll to position [310, 0]
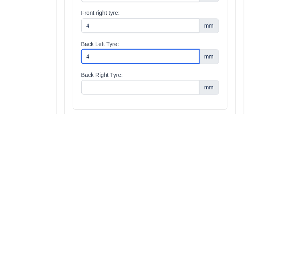
type input "4"
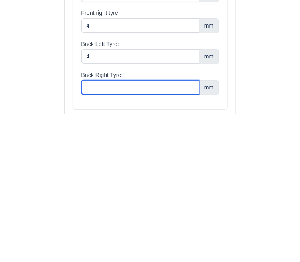
click at [95, 233] on input "Back Right Tyre:" at bounding box center [140, 236] width 119 height 14
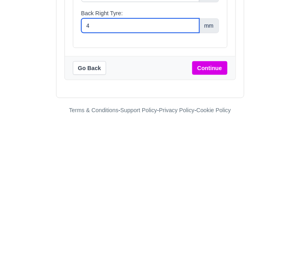
type input "4"
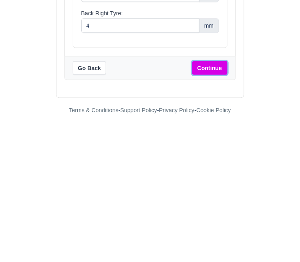
click at [213, 221] on button "Continue" at bounding box center [210, 217] width 35 height 14
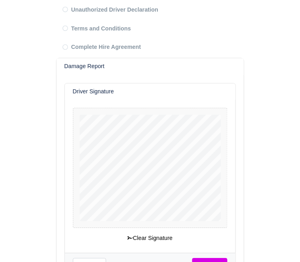
scroll to position [181, 0]
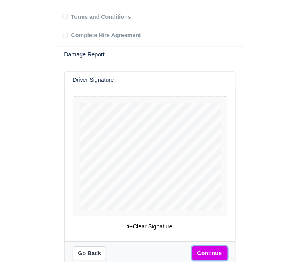
click at [208, 254] on button "Continue" at bounding box center [210, 254] width 35 height 14
click at [205, 251] on button "Continue" at bounding box center [210, 254] width 35 height 14
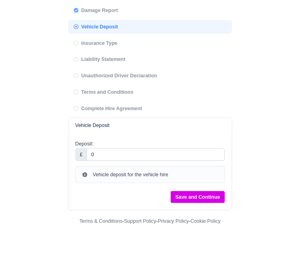
scroll to position [58, 0]
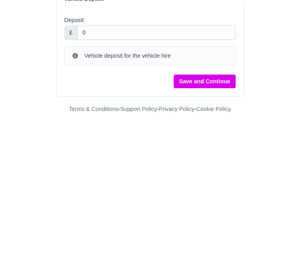
click at [214, 231] on button "Save and Continue" at bounding box center [205, 230] width 62 height 14
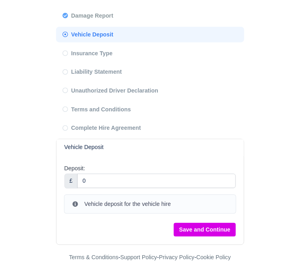
scroll to position [62, 0]
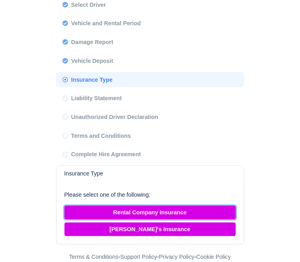
click at [186, 214] on button "Rental Company Insurance" at bounding box center [151, 213] width 172 height 14
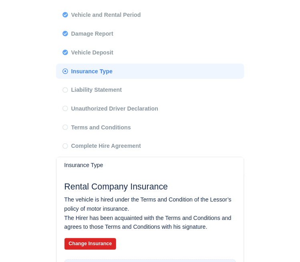
scroll to position [77, 0]
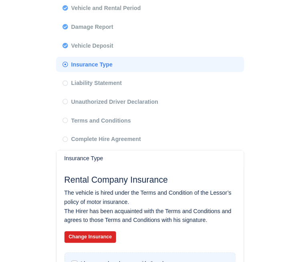
click at [140, 262] on label "I have read and agree with the above" at bounding box center [128, 264] width 94 height 9
click at [78, 262] on input "I have read and agree with the above" at bounding box center [74, 263] width 6 height 6
checkbox input "true"
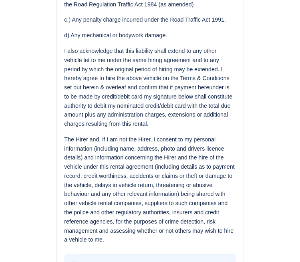
scroll to position [340, 0]
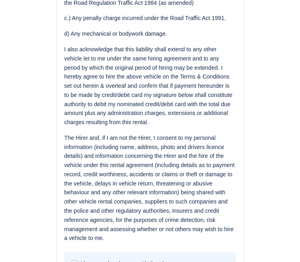
click at [183, 261] on div "I have read and agree with the above" at bounding box center [150, 263] width 158 height 9
click at [184, 262] on div "I have read and agree with the above" at bounding box center [150, 263] width 158 height 9
click at [178, 261] on div "I have read and agree with the above" at bounding box center [150, 263] width 158 height 9
click at [83, 262] on label "I have read and agree with the above" at bounding box center [128, 263] width 94 height 9
click at [78, 262] on input "I have read and agree with the above" at bounding box center [74, 262] width 6 height 6
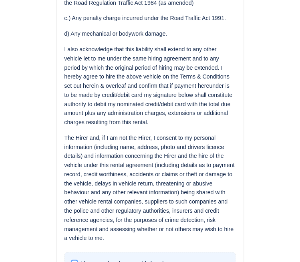
checkbox input "true"
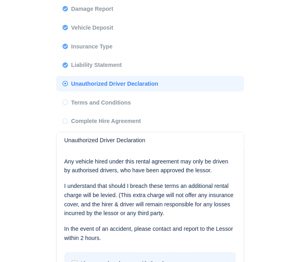
click at [81, 262] on label "I have read and agree with the above" at bounding box center [128, 264] width 94 height 9
click at [75, 262] on input "I have read and agree with the above" at bounding box center [74, 263] width 6 height 6
checkbox input "true"
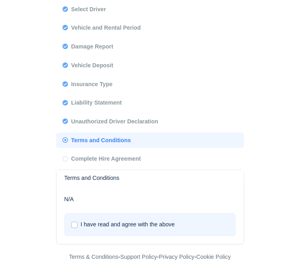
scroll to position [18, 0]
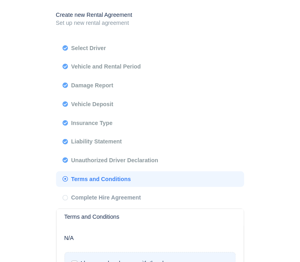
click at [81, 262] on label "I have read and agree with the above" at bounding box center [128, 263] width 94 height 9
click at [76, 262] on input "I have read and agree with the above" at bounding box center [74, 262] width 6 height 6
checkbox input "true"
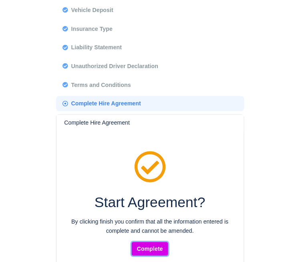
click at [146, 252] on button "Complete" at bounding box center [150, 250] width 36 height 14
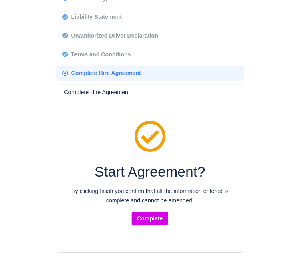
scroll to position [150, 0]
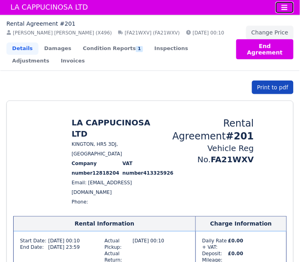
click at [290, 10] on button "Toggle navigation" at bounding box center [285, 7] width 18 height 11
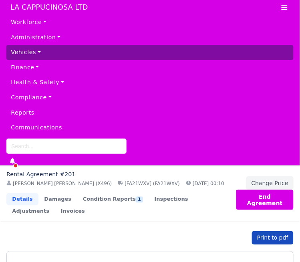
click at [174, 55] on link "Vehicles" at bounding box center [150, 52] width 288 height 15
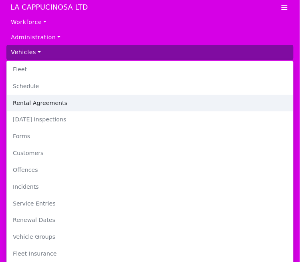
click at [147, 104] on link "Rental Agreements" at bounding box center [150, 103] width 287 height 17
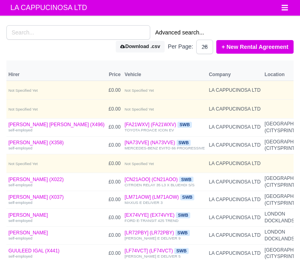
select select "25"
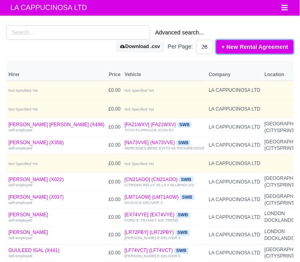
click at [257, 49] on link "+ New Rental Agreement" at bounding box center [255, 47] width 77 height 14
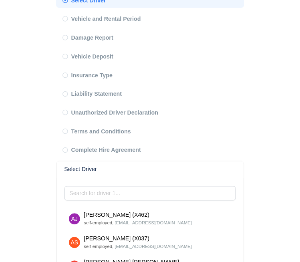
click at [214, 195] on input "search" at bounding box center [151, 193] width 172 height 14
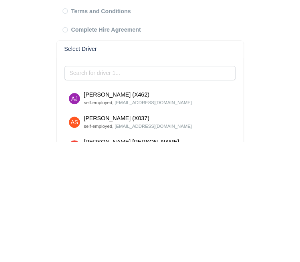
scroll to position [66, 0]
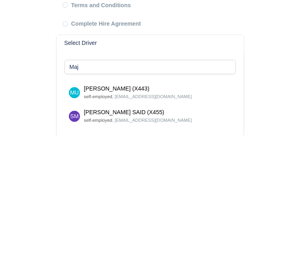
type input "Maj"
click at [87, 217] on div "[PERSON_NAME] (X443)" at bounding box center [138, 215] width 108 height 9
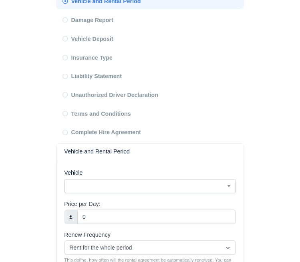
click at [227, 190] on span at bounding box center [229, 186] width 8 height 10
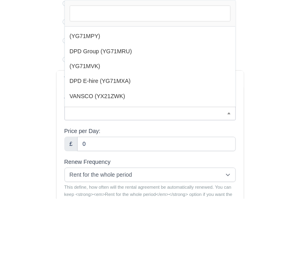
scroll to position [93, 0]
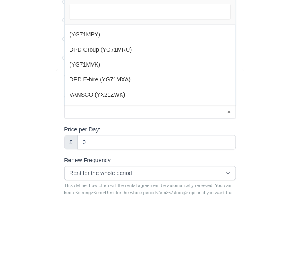
select select "49"
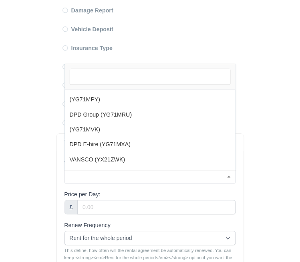
select select "49"
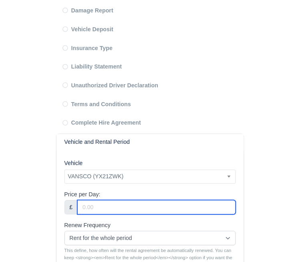
click at [213, 208] on input "Price per Day:" at bounding box center [156, 208] width 158 height 14
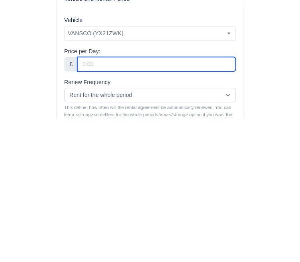
scroll to position [95, 0]
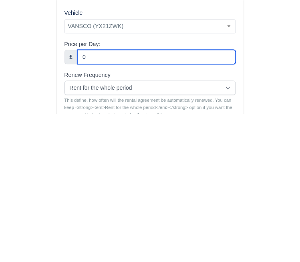
type input "0"
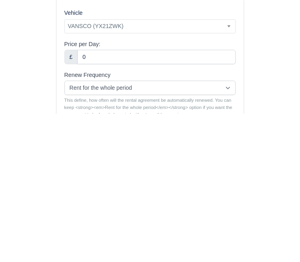
click at [22, 228] on main "Create new Rental Agreement Set up new rental agreement Select Driver Vehicle a…" at bounding box center [150, 152] width 300 height 445
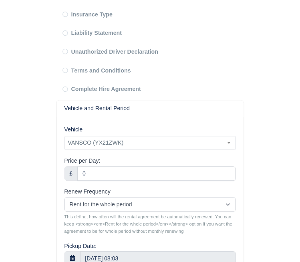
scroll to position [165, 0]
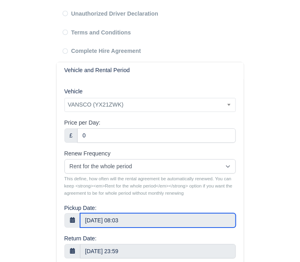
click at [217, 222] on input "9 Sep 2025 08:03" at bounding box center [158, 221] width 156 height 14
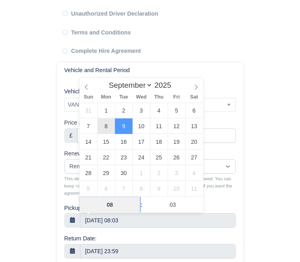
type input "8 Sep 2025 08:03"
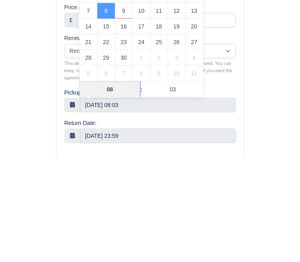
scroll to position [176, 0]
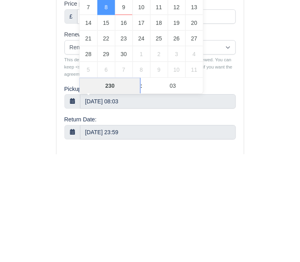
type input "23"
type input "8 Sep 2025 23:03"
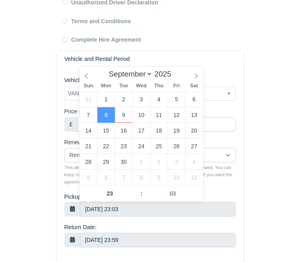
click at [273, 89] on main "Create new Rental Agreement Set up new rental agreement Select Driver Vehicle a…" at bounding box center [150, 71] width 300 height 445
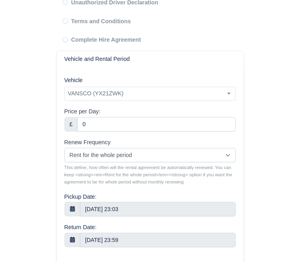
scroll to position [178, 0]
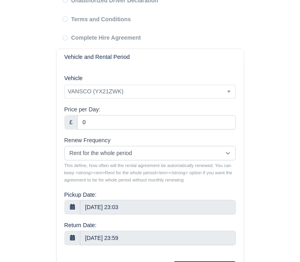
click at [263, 180] on main "Create new Rental Agreement Set up new rental agreement Select Driver Vehicle a…" at bounding box center [150, 69] width 300 height 445
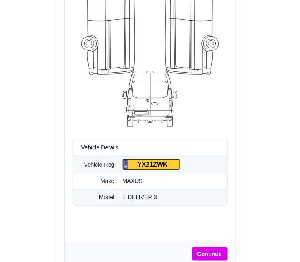
click at [220, 257] on button "Continue" at bounding box center [210, 254] width 35 height 14
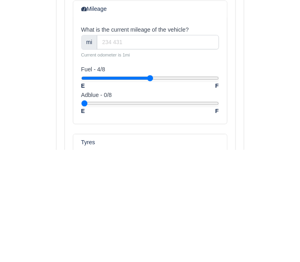
scroll to position [168, 0]
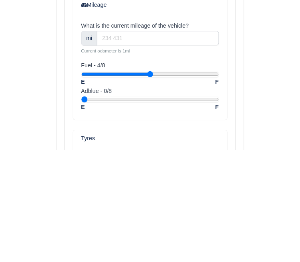
type input "23000"
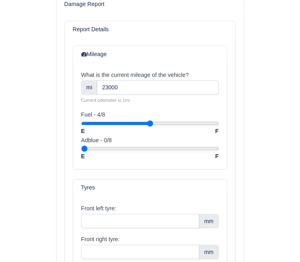
scroll to position [314, 0]
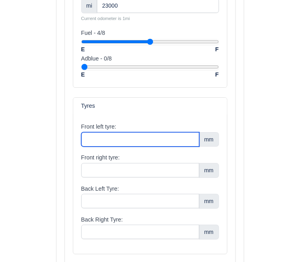
click at [100, 141] on input "Front left tyre:" at bounding box center [140, 139] width 119 height 14
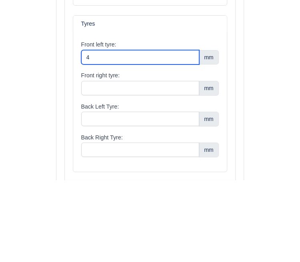
type input "4"
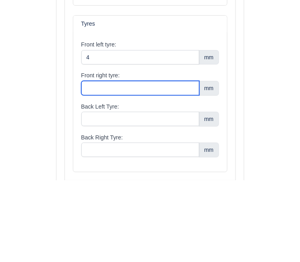
click at [90, 172] on input "Front right tyre:" at bounding box center [140, 170] width 119 height 14
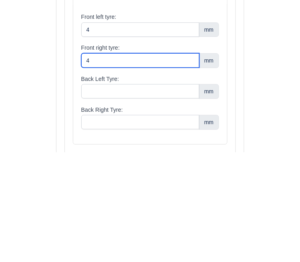
type input "4"
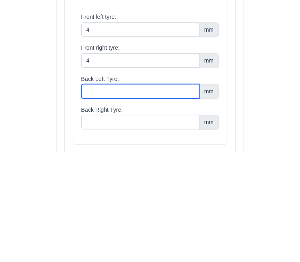
click at [93, 203] on input "Back Left Tyre:" at bounding box center [140, 201] width 119 height 14
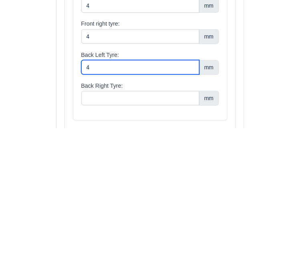
type input "4"
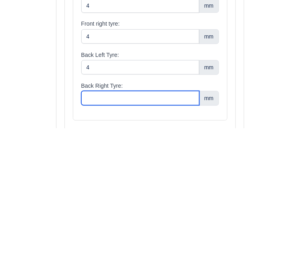
click at [95, 234] on input "Back Right Tyre:" at bounding box center [140, 232] width 119 height 14
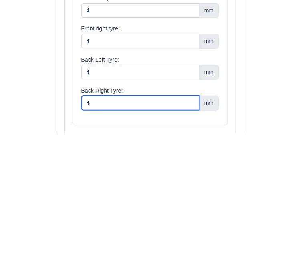
type input "4"
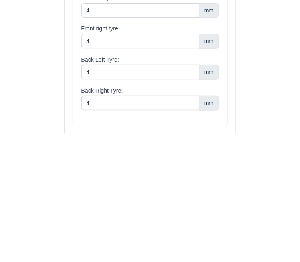
click at [28, 221] on main "Create new Rental Agreement Set up new rental agreement Select Driver Vehicle a…" at bounding box center [150, 12] width 300 height 601
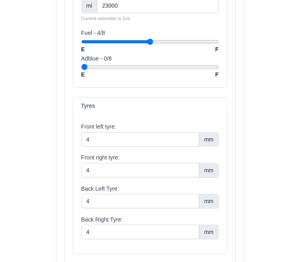
scroll to position [333, 0]
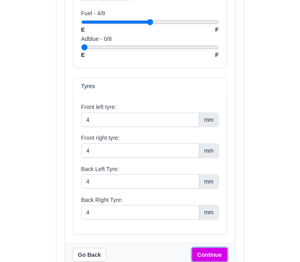
click at [215, 255] on button "Continue" at bounding box center [210, 255] width 35 height 14
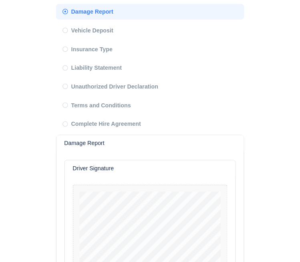
scroll to position [158, 0]
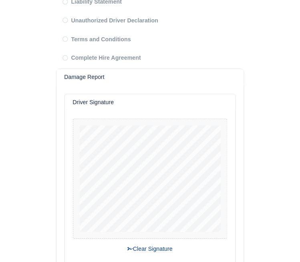
click at [133, 248] on button "Clear Signature" at bounding box center [150, 250] width 56 height 14
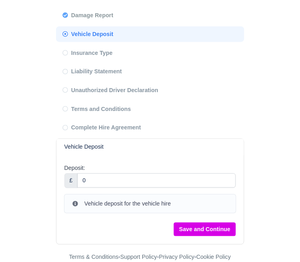
scroll to position [58, 0]
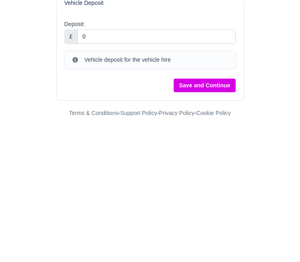
click at [215, 233] on button "Save and Continue" at bounding box center [205, 232] width 62 height 14
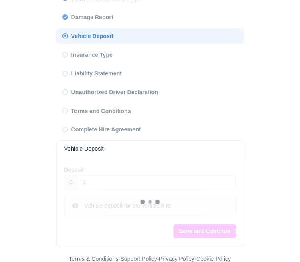
scroll to position [62, 0]
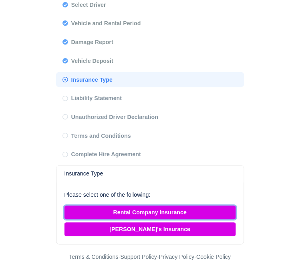
click at [172, 209] on button "Rental Company Insurance" at bounding box center [151, 213] width 172 height 14
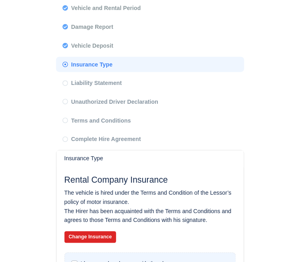
scroll to position [77, 0]
click at [81, 262] on label "I have read and agree with the above" at bounding box center [128, 264] width 94 height 9
click at [72, 262] on input "I have read and agree with the above" at bounding box center [74, 263] width 6 height 6
checkbox input "true"
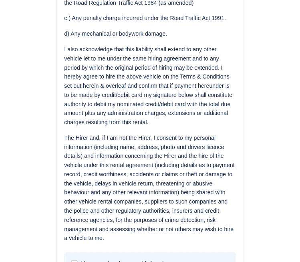
click at [81, 262] on label "I have read and agree with the above" at bounding box center [128, 263] width 94 height 9
click at [74, 262] on input "I have read and agree with the above" at bounding box center [74, 262] width 6 height 6
checkbox input "true"
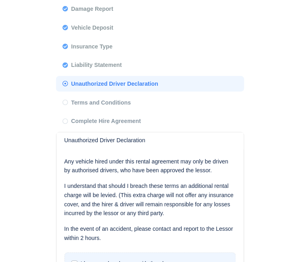
click at [81, 262] on label "I have read and agree with the above" at bounding box center [128, 264] width 94 height 9
click at [74, 262] on input "I have read and agree with the above" at bounding box center [74, 263] width 6 height 6
checkbox input "true"
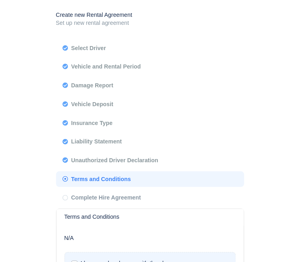
click at [81, 262] on label "I have read and agree with the above" at bounding box center [128, 263] width 94 height 9
click at [75, 262] on input "I have read and agree with the above" at bounding box center [74, 262] width 6 height 6
checkbox input "true"
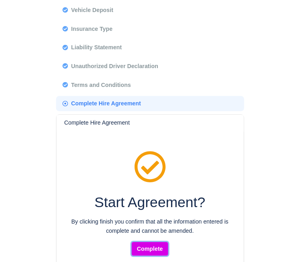
click at [155, 253] on button "Complete" at bounding box center [150, 250] width 36 height 14
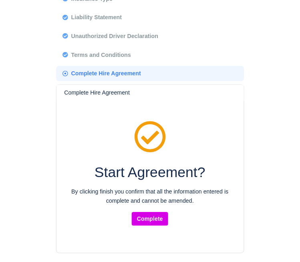
scroll to position [149, 0]
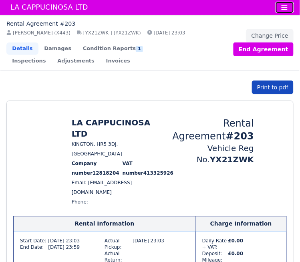
click at [288, 12] on button "Toggle navigation" at bounding box center [285, 7] width 18 height 11
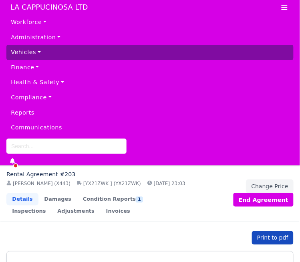
click at [19, 52] on link "Vehicles" at bounding box center [150, 52] width 288 height 15
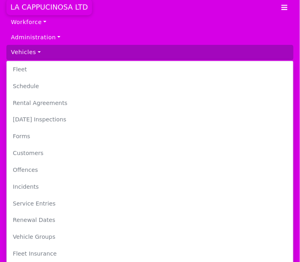
click at [23, 11] on span "LA CAPPUCINOSA LTD" at bounding box center [49, 7] width 86 height 16
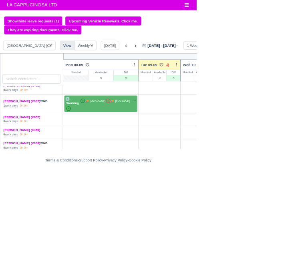
scroll to position [4, 0]
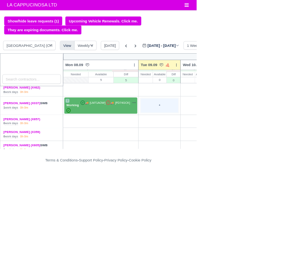
click at [253, 162] on div "+" at bounding box center [243, 161] width 57 height 22
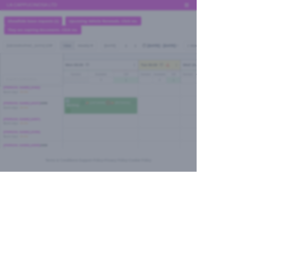
select select "Available"
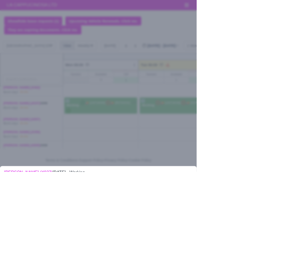
scroll to position [22, 0]
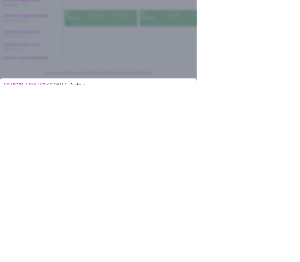
type input "[PERSON_NAME] cross"
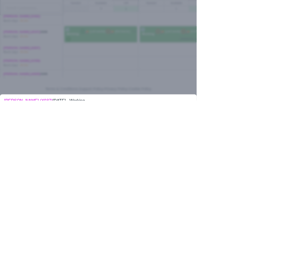
type input "09:00"
click at [5, 254] on div at bounding box center [150, 131] width 300 height 262
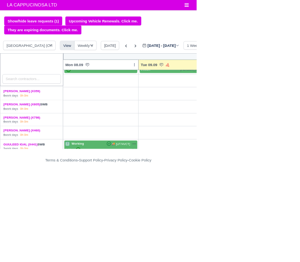
scroll to position [76, 0]
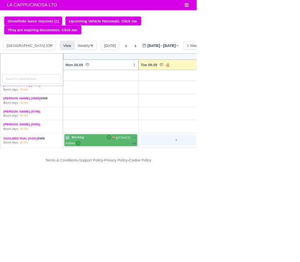
click at [276, 219] on div "+" at bounding box center [269, 215] width 108 height 16
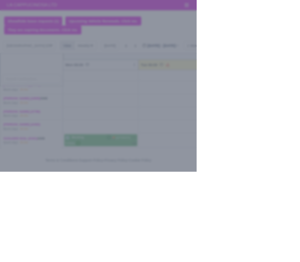
select select "Day Off"
select select "na"
click at [10, 148] on div at bounding box center [150, 131] width 300 height 262
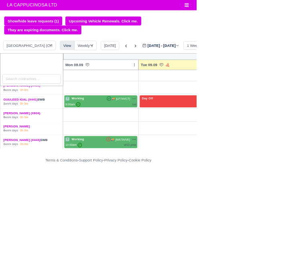
scroll to position [144, 0]
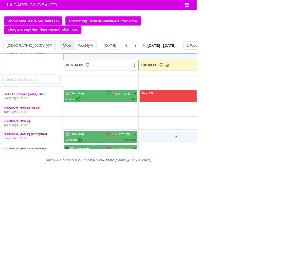
click at [278, 208] on div "+" at bounding box center [269, 209] width 108 height 16
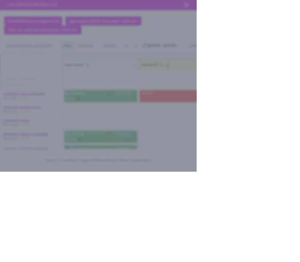
select select "Available"
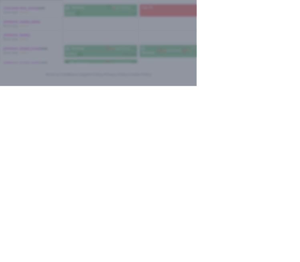
type input "09:00"
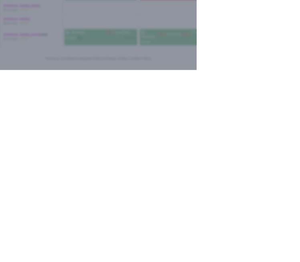
type input "0"
type input "10:00"
type input "W12 phar"
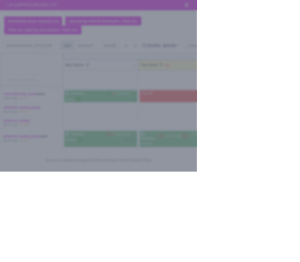
click at [7, 124] on div at bounding box center [150, 131] width 300 height 262
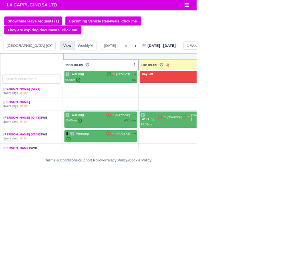
scroll to position [175, 0]
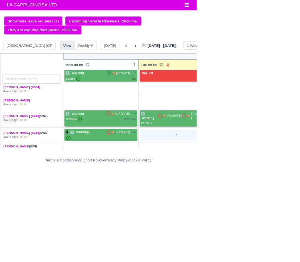
click at [267, 205] on div "+" at bounding box center [269, 207] width 108 height 16
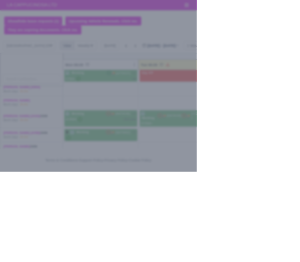
select select "Available"
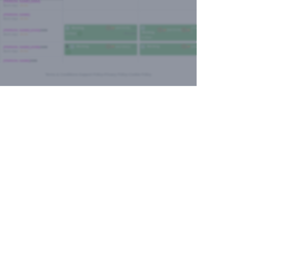
type input "07:00"
type input "Bhf"
click at [11, 262] on div at bounding box center [150, 131] width 300 height 262
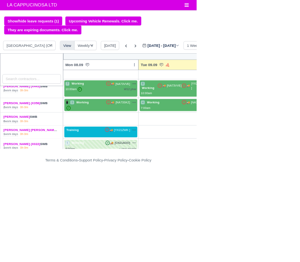
scroll to position [222, 0]
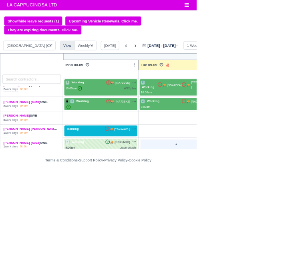
click at [276, 218] on div "+" at bounding box center [269, 221] width 108 height 16
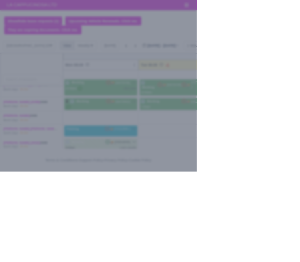
select select "Available"
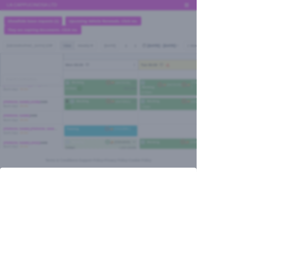
scroll to position [36, 0]
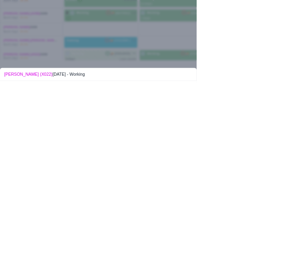
type input "0"
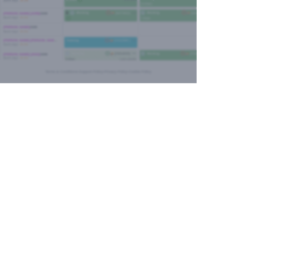
type input "08:00"
type input "Luton double"
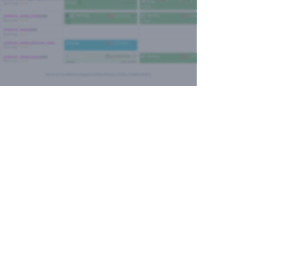
type input "08:00"
click at [10, 262] on div at bounding box center [150, 131] width 300 height 262
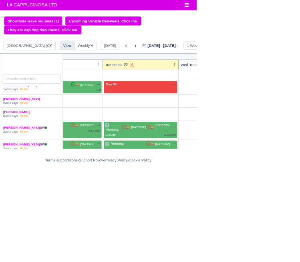
scroll to position [156, 55]
